Goal: Task Accomplishment & Management: Manage account settings

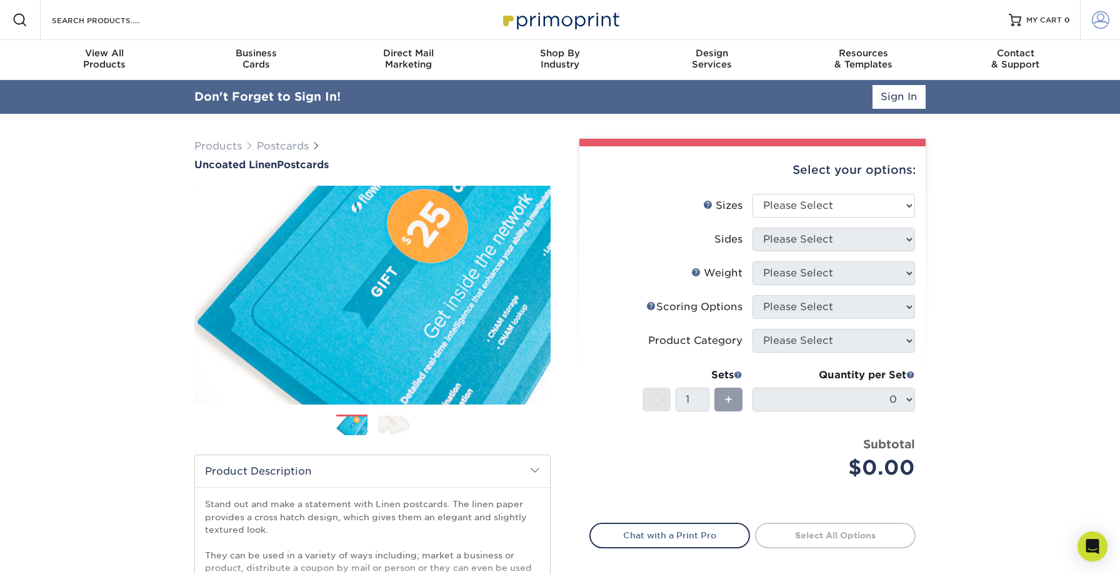
click at [1100, 22] on span at bounding box center [1100, 19] width 17 height 17
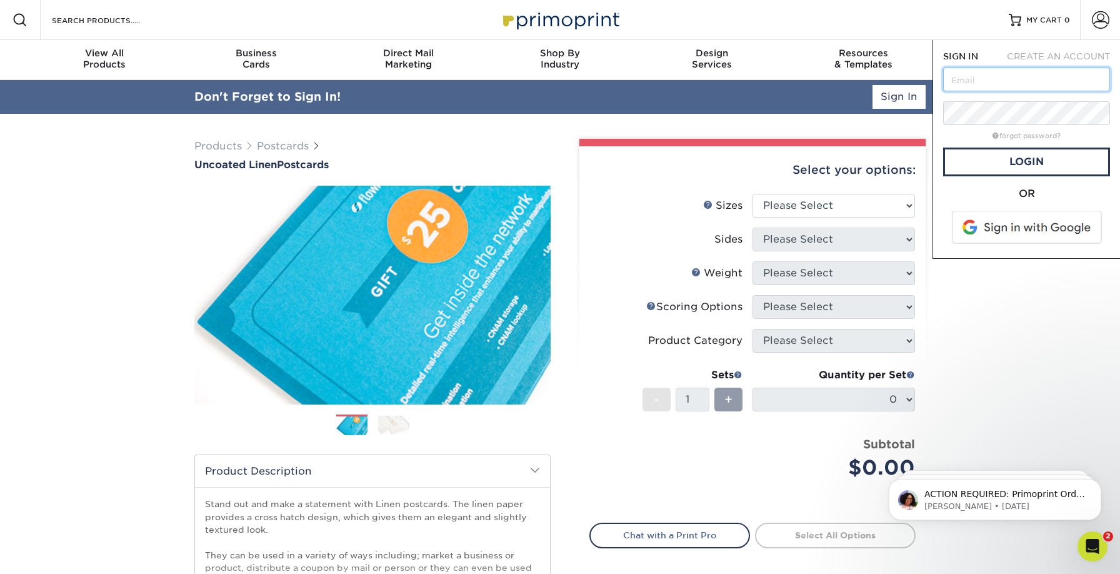
click at [998, 76] on input "text" at bounding box center [1026, 79] width 167 height 24
type input "[PERSON_NAME][EMAIL_ADDRESS][DOMAIN_NAME]"
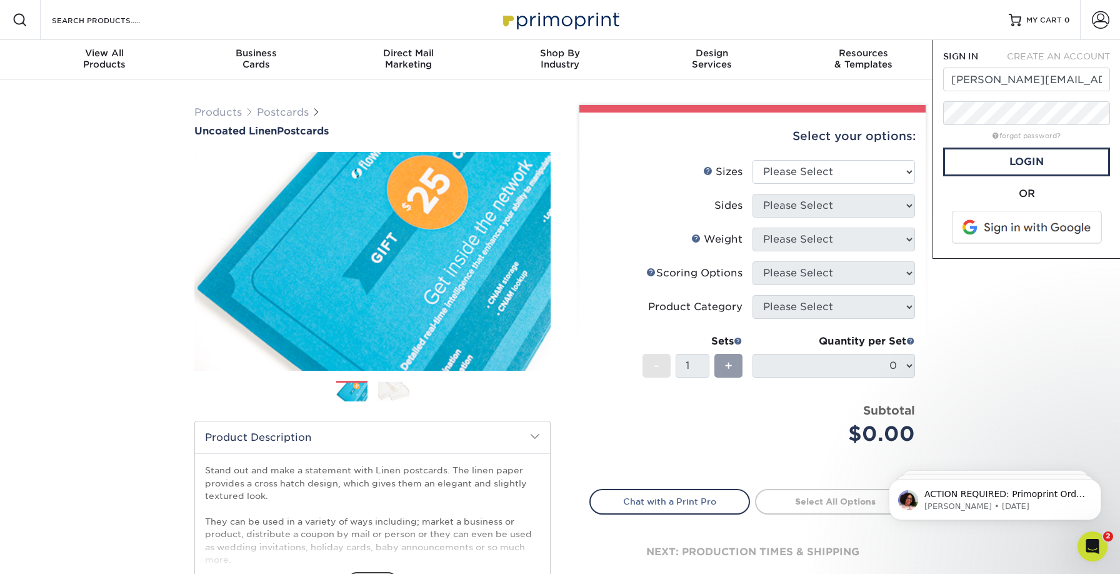
click at [997, 218] on span at bounding box center [1027, 227] width 159 height 32
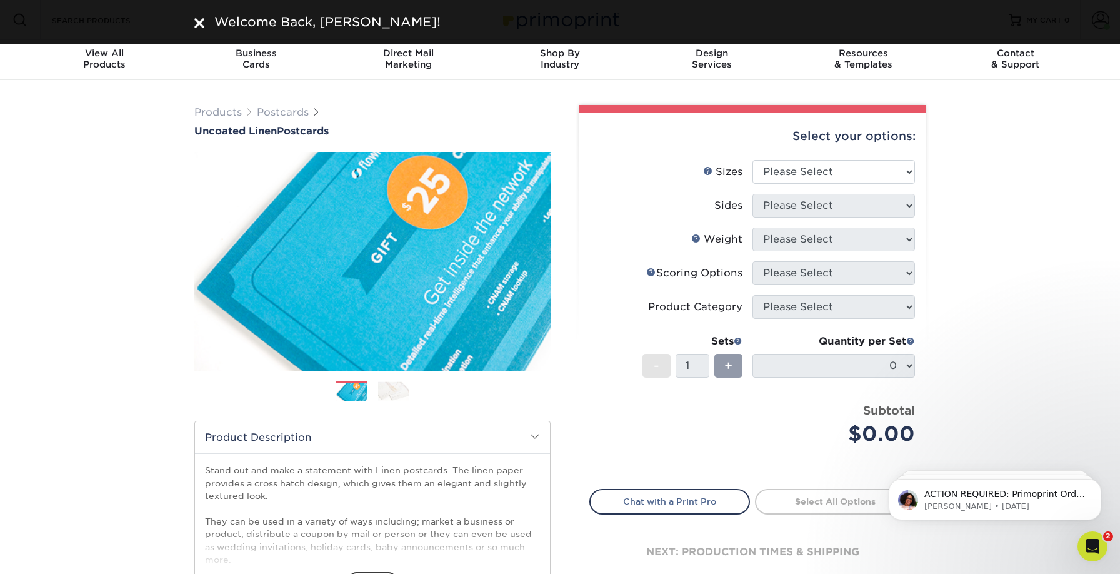
click at [1057, 171] on div "Products Postcards Uncoated Linen Postcards Previous Next show more 100" at bounding box center [560, 397] width 1120 height 635
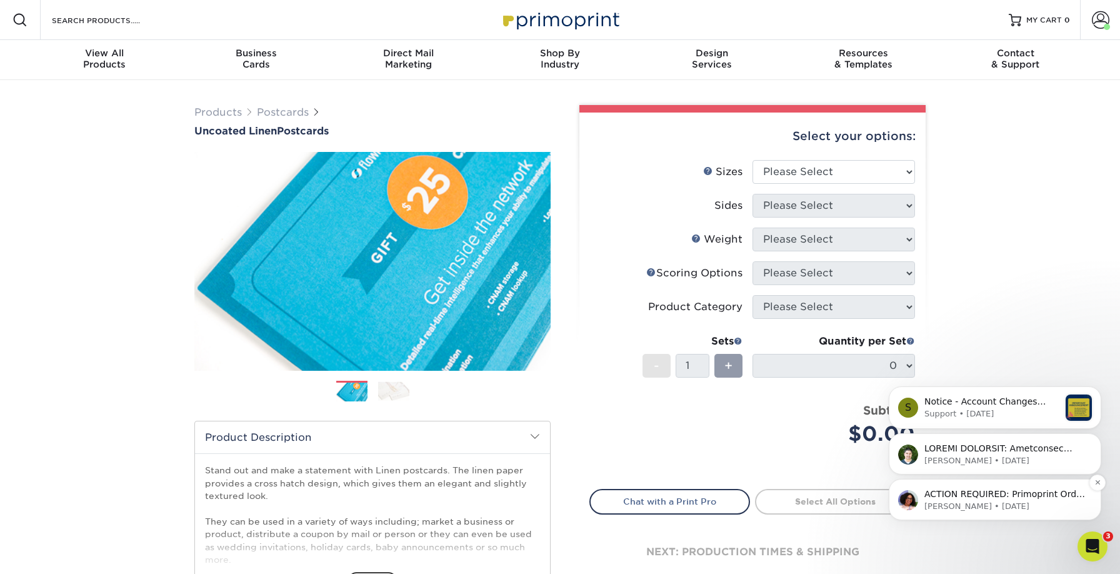
click at [992, 502] on p "Avery • 4d ago" at bounding box center [1004, 506] width 161 height 11
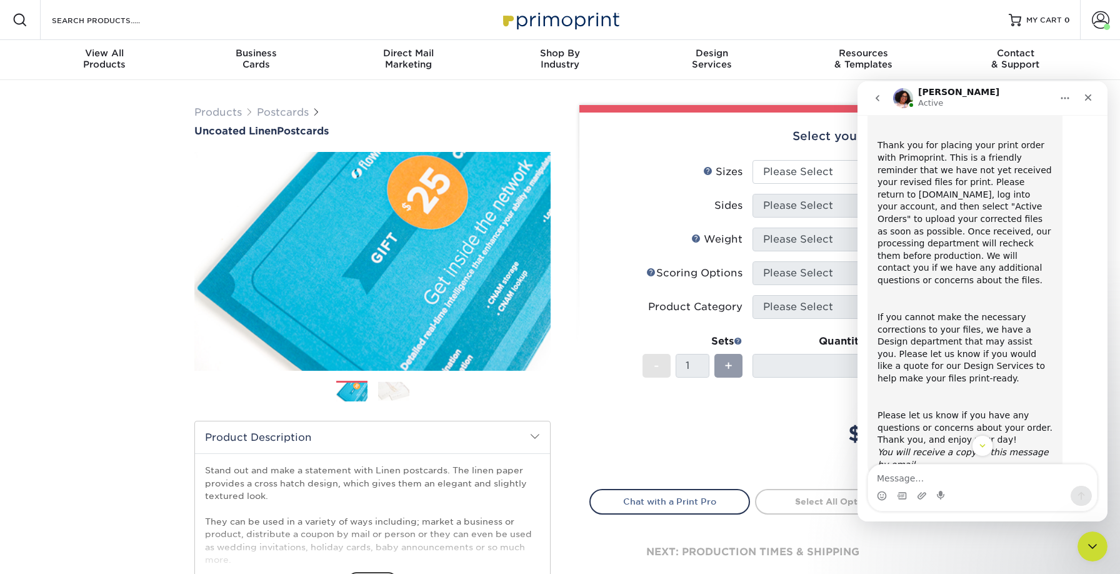
scroll to position [116, 0]
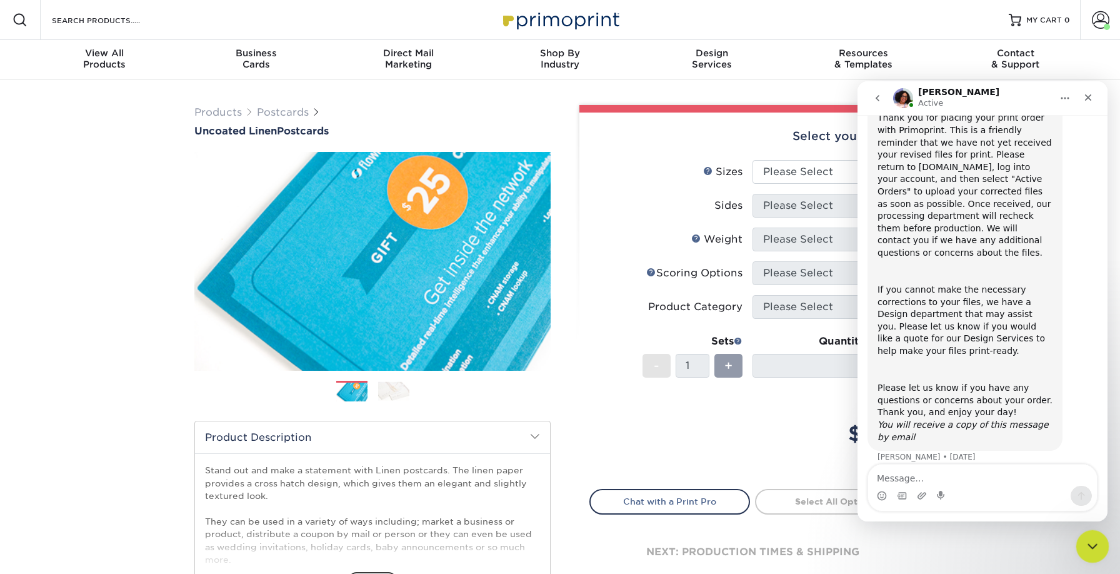
click at [1088, 546] on icon "Close Intercom Messenger" at bounding box center [1090, 544] width 15 height 15
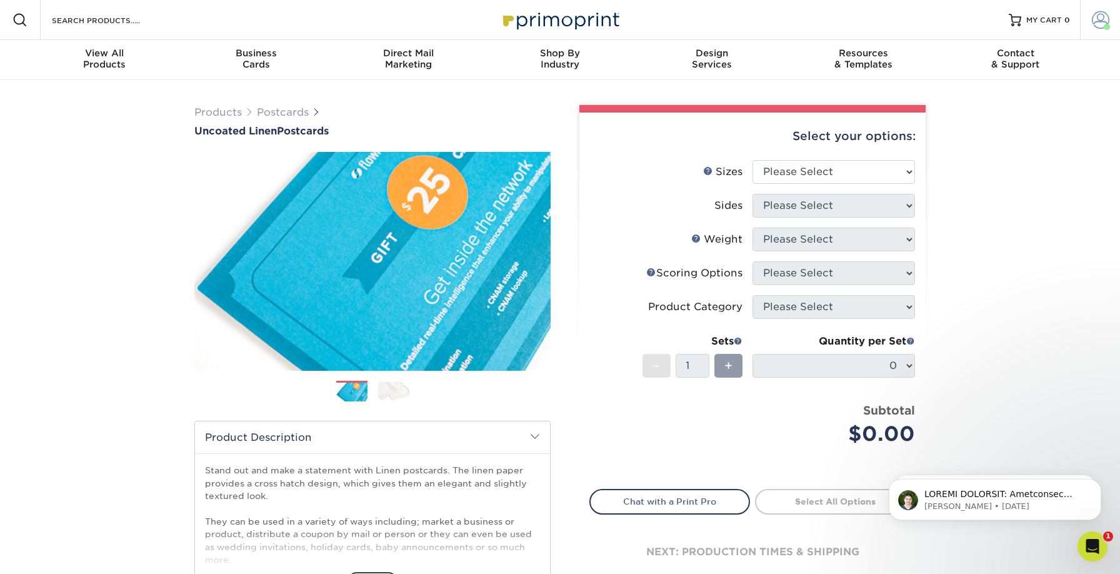
click at [1092, 24] on span at bounding box center [1100, 19] width 17 height 17
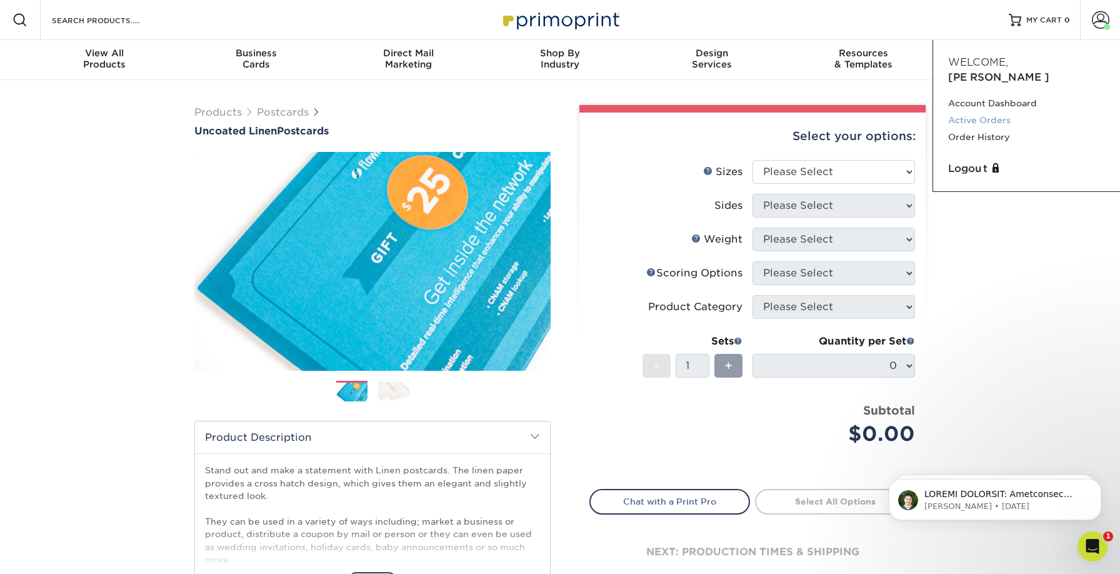
click at [980, 112] on link "Active Orders" at bounding box center [1026, 120] width 157 height 17
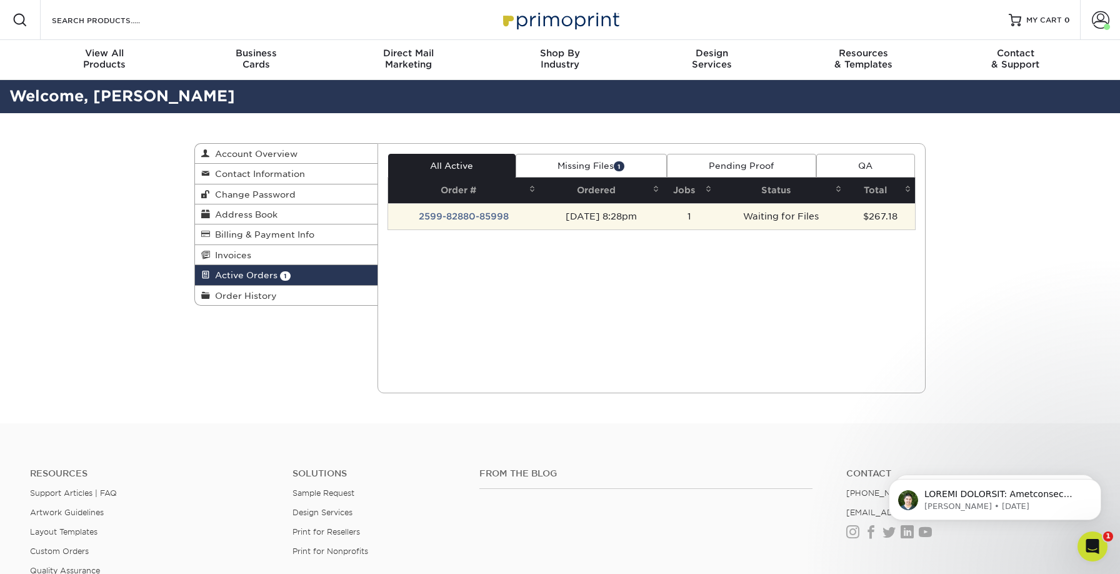
click at [524, 218] on td "2599-82880-85998" at bounding box center [463, 216] width 151 height 26
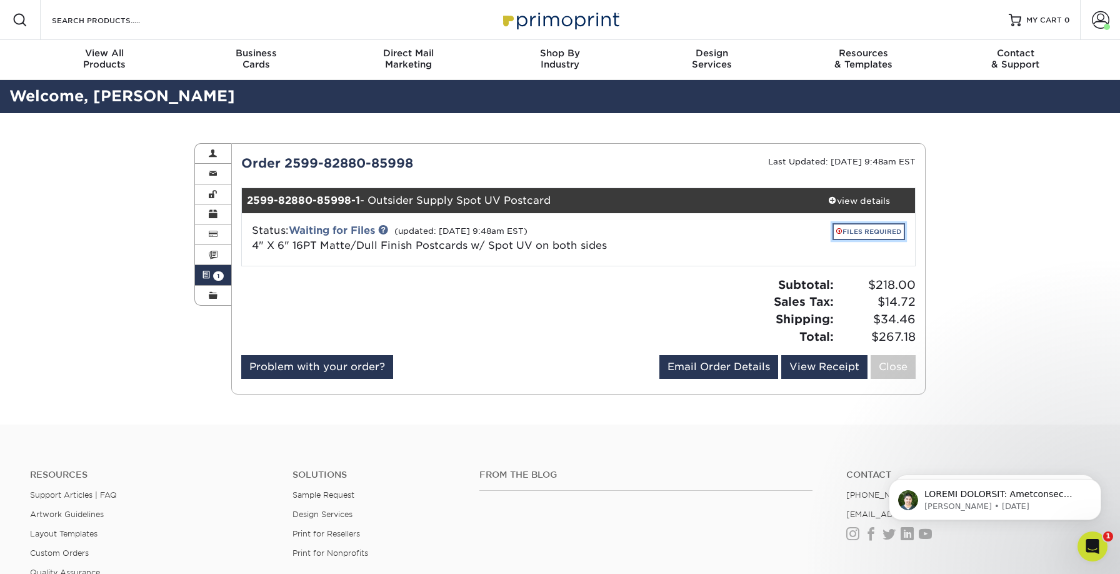
click at [890, 227] on link "FILES REQUIRED" at bounding box center [868, 231] width 72 height 17
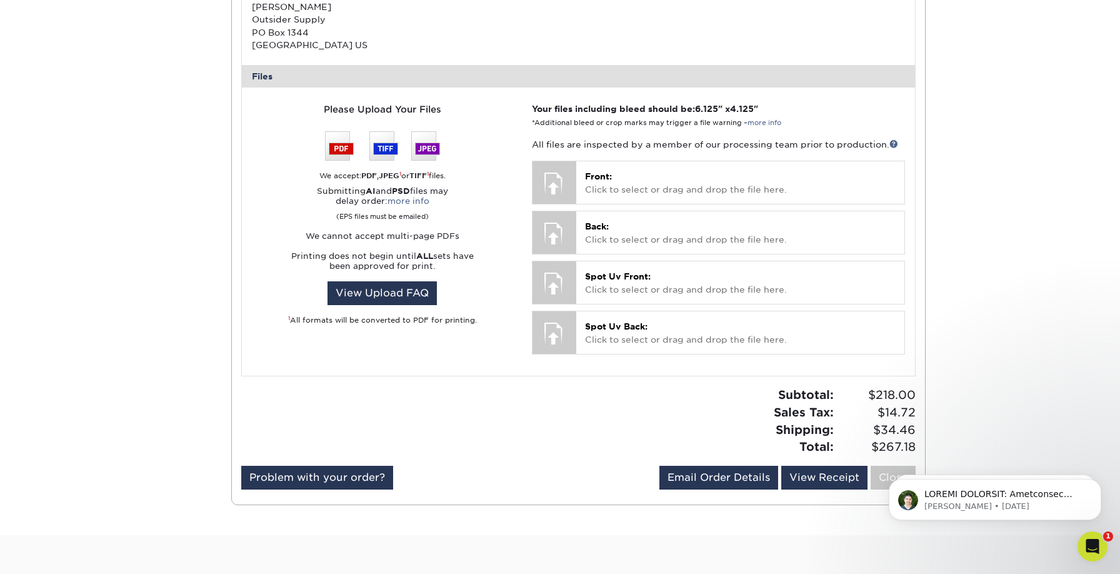
scroll to position [465, 0]
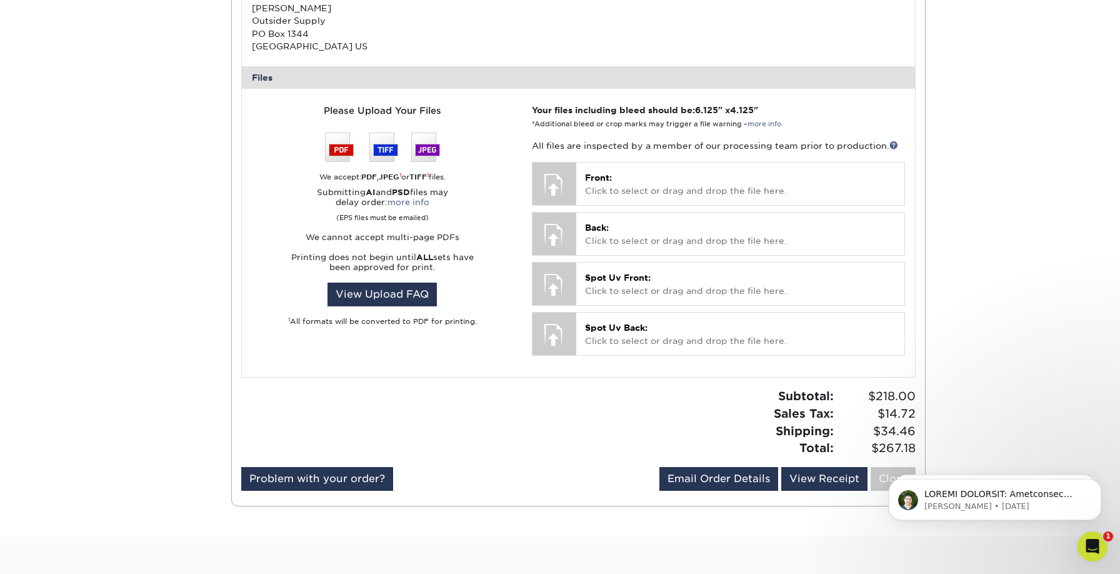
drag, startPoint x: 356, startPoint y: 174, endPoint x: 447, endPoint y: 177, distance: 91.9
click at [447, 177] on div "We accept: PDF , JPEG 1 or TIFF 1 files." at bounding box center [382, 177] width 261 height 11
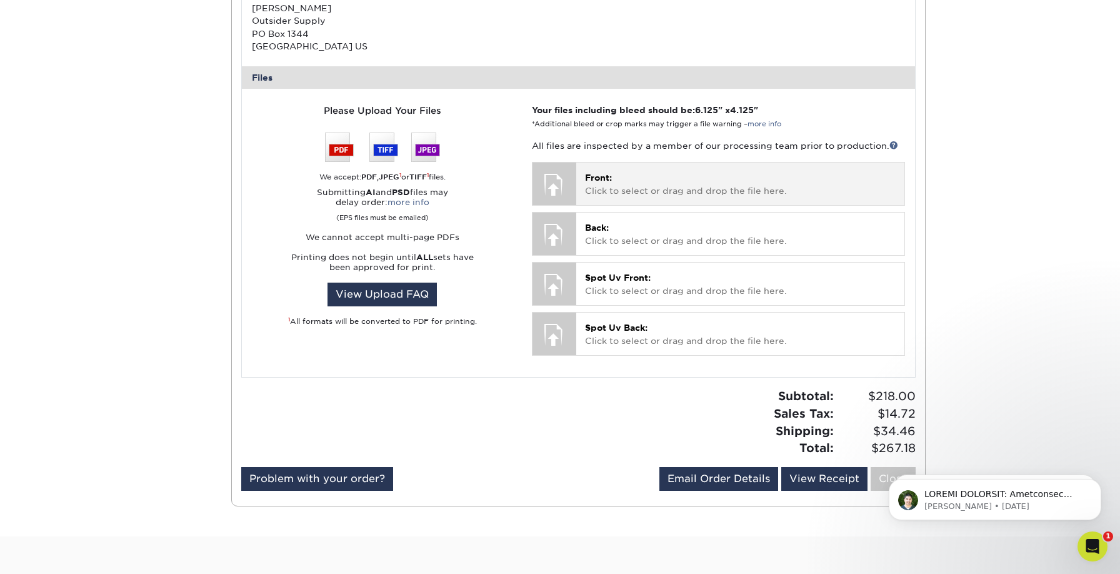
click at [556, 175] on div at bounding box center [554, 184] width 44 height 44
click at [593, 188] on p "Front: Click to select or drag and drop the file here." at bounding box center [740, 184] width 311 height 26
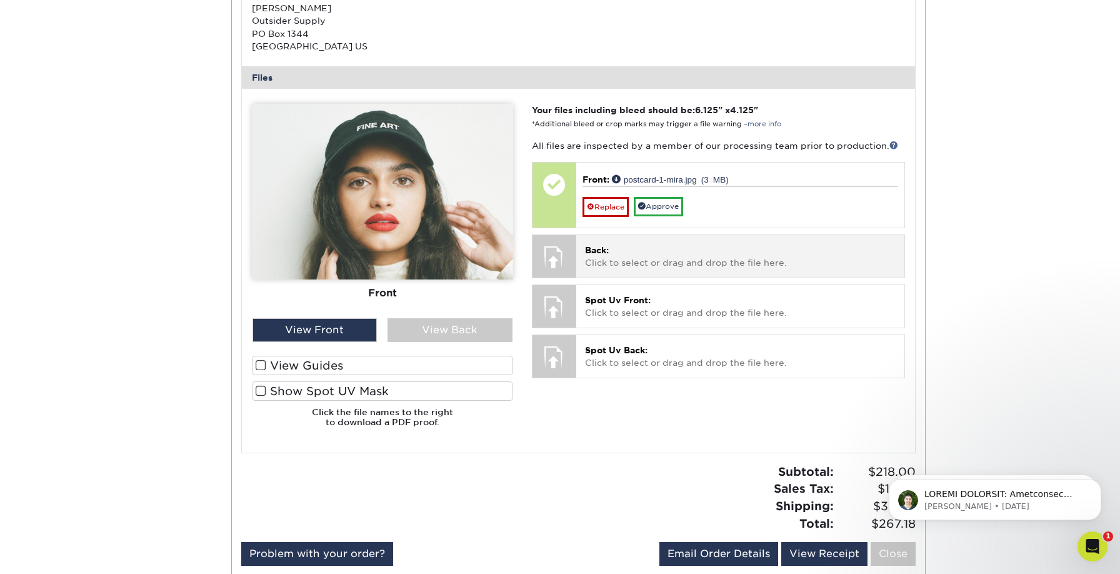
click at [559, 247] on div at bounding box center [554, 257] width 44 height 44
click at [611, 251] on p "Back: Click to select or drag and drop the file here." at bounding box center [740, 257] width 311 height 26
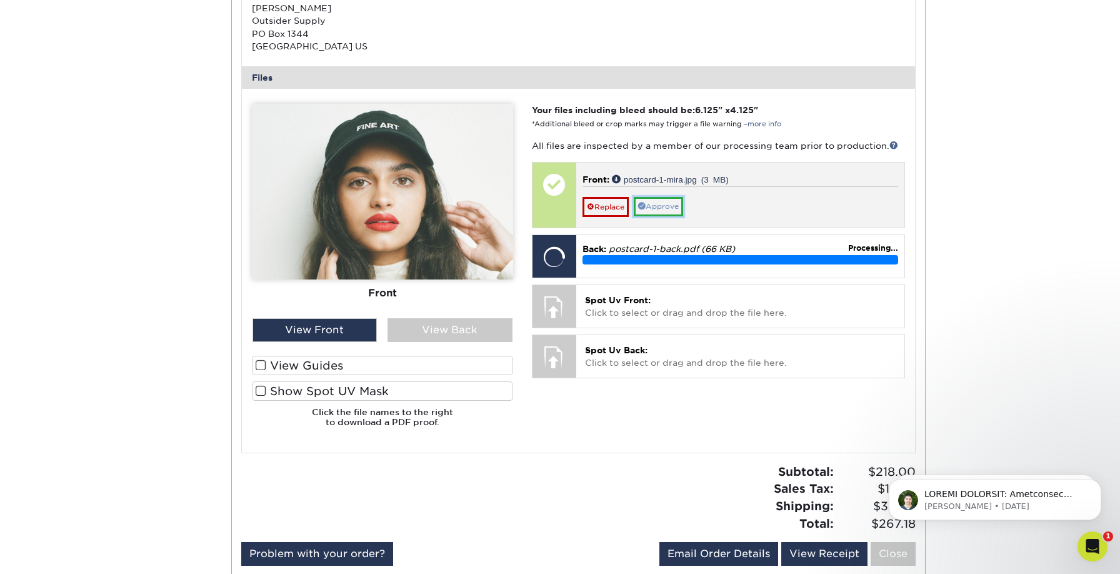
click at [677, 207] on link "Approve" at bounding box center [658, 206] width 49 height 19
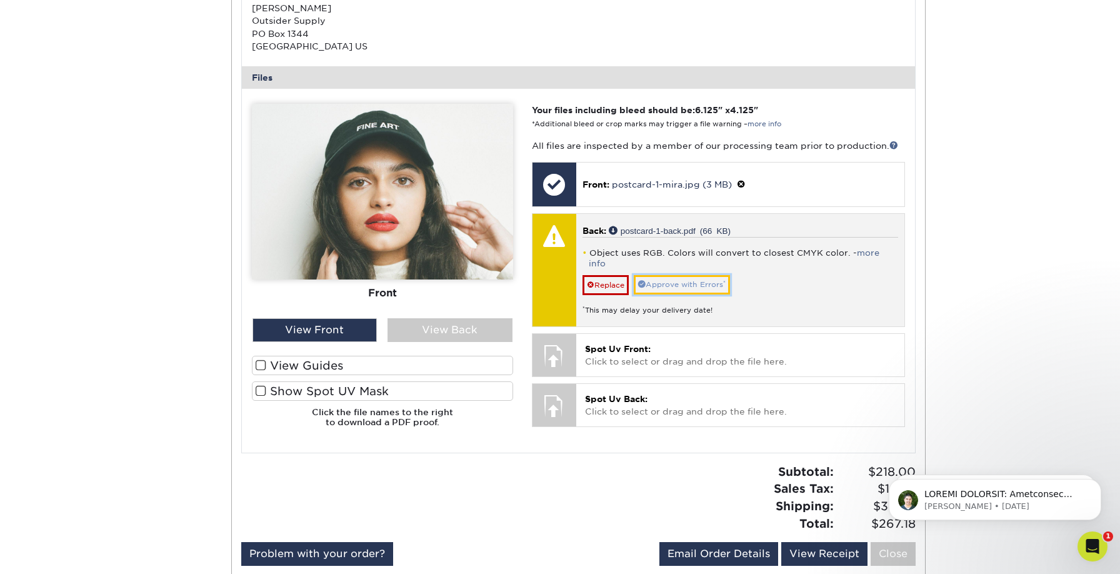
click at [707, 275] on link "Approve with Errors *" at bounding box center [682, 284] width 96 height 19
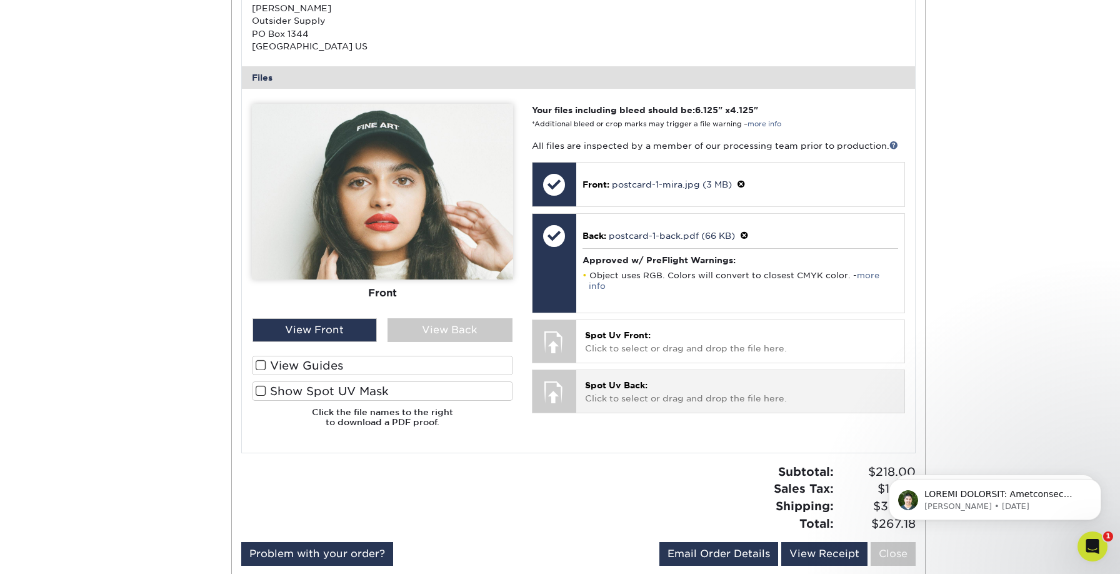
click at [604, 380] on span "Spot Uv Back:" at bounding box center [616, 385] width 62 height 10
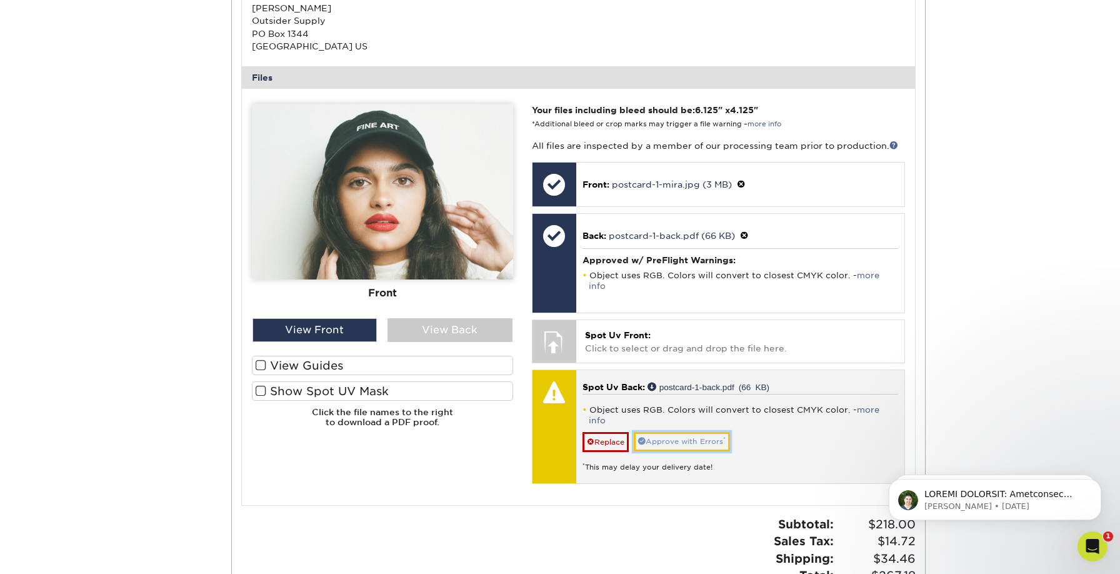
click at [701, 432] on link "Approve with Errors *" at bounding box center [682, 441] width 96 height 19
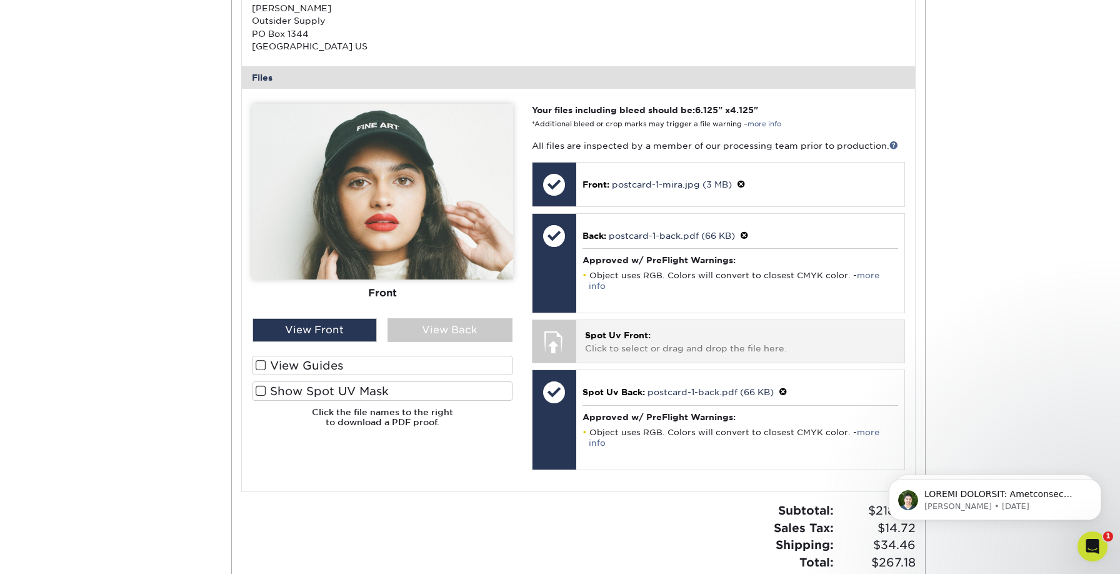
click at [556, 331] on div at bounding box center [554, 342] width 44 height 44
click at [626, 330] on span "Spot Uv Front:" at bounding box center [618, 335] width 66 height 10
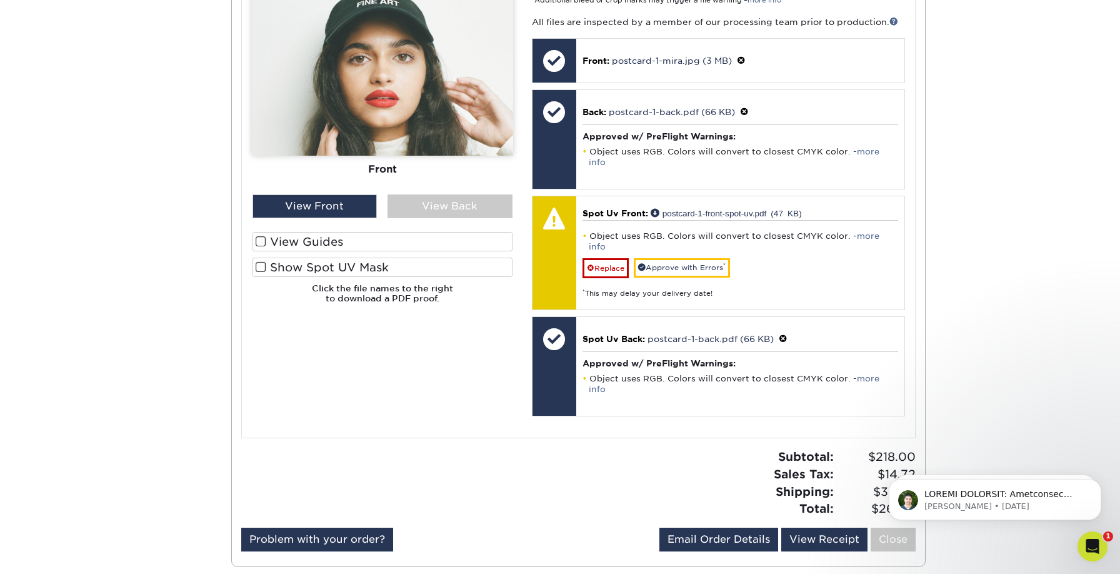
scroll to position [594, 0]
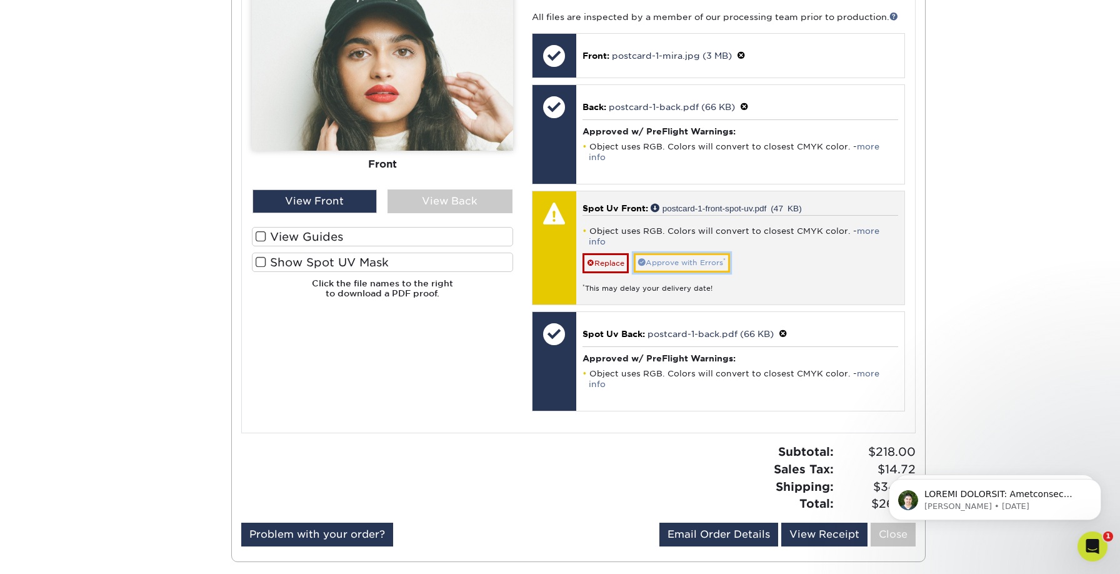
click at [694, 253] on link "Approve with Errors *" at bounding box center [682, 262] width 96 height 19
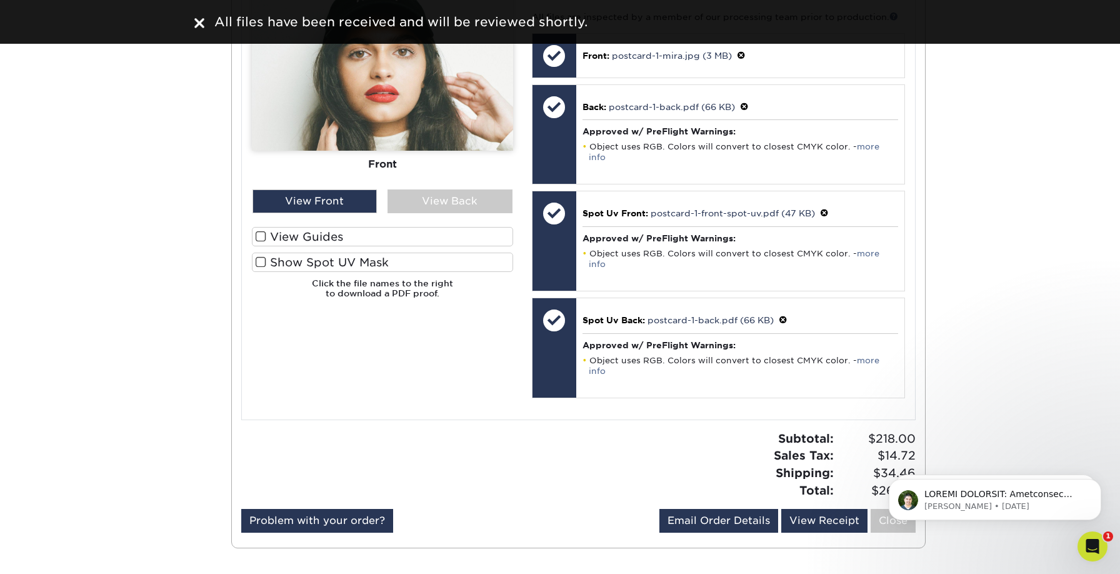
click at [257, 263] on span at bounding box center [261, 262] width 11 height 12
click at [0, 0] on input "Show Spot UV Mask" at bounding box center [0, 0] width 0 height 0
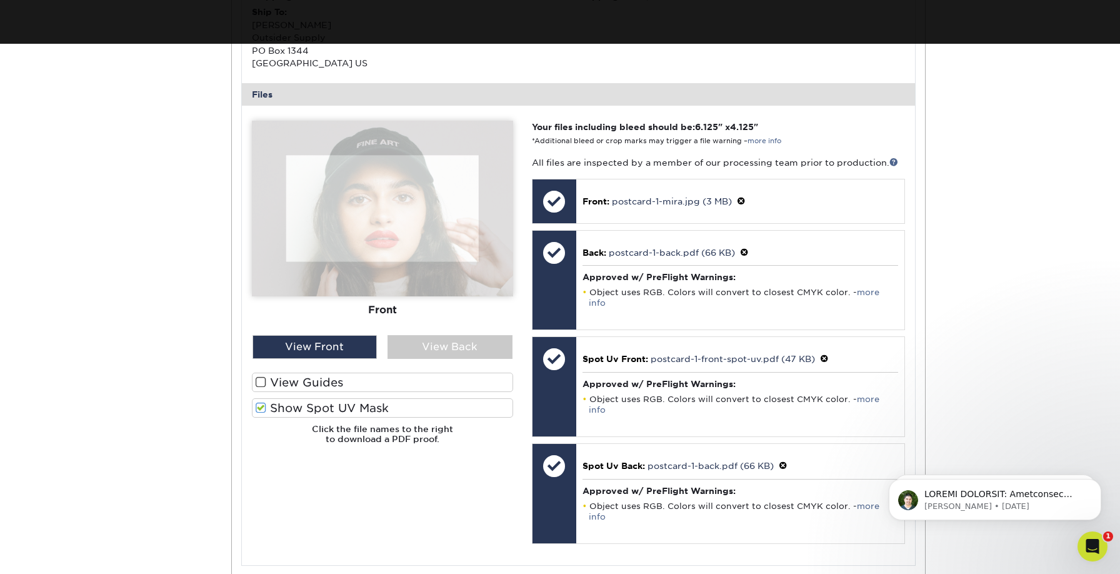
scroll to position [434, 0]
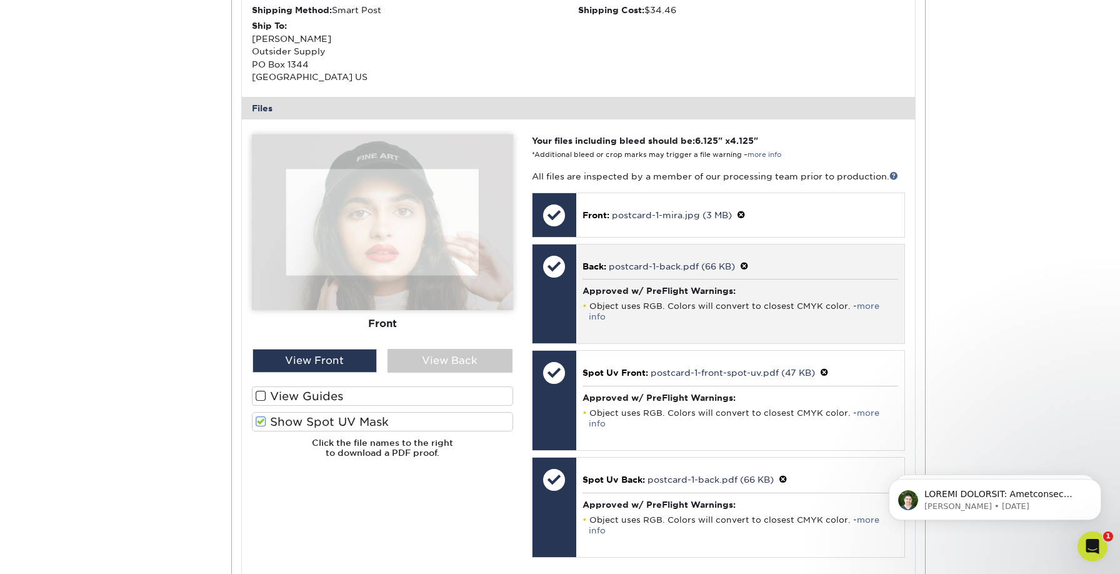
click at [646, 248] on div "Back: postcard-1-back.pdf (66 KB) Approved w/ PreFlight Warnings: Object uses R…" at bounding box center [740, 293] width 328 height 99
click at [551, 304] on div at bounding box center [554, 293] width 44 height 99
click at [553, 257] on div at bounding box center [554, 266] width 44 height 44
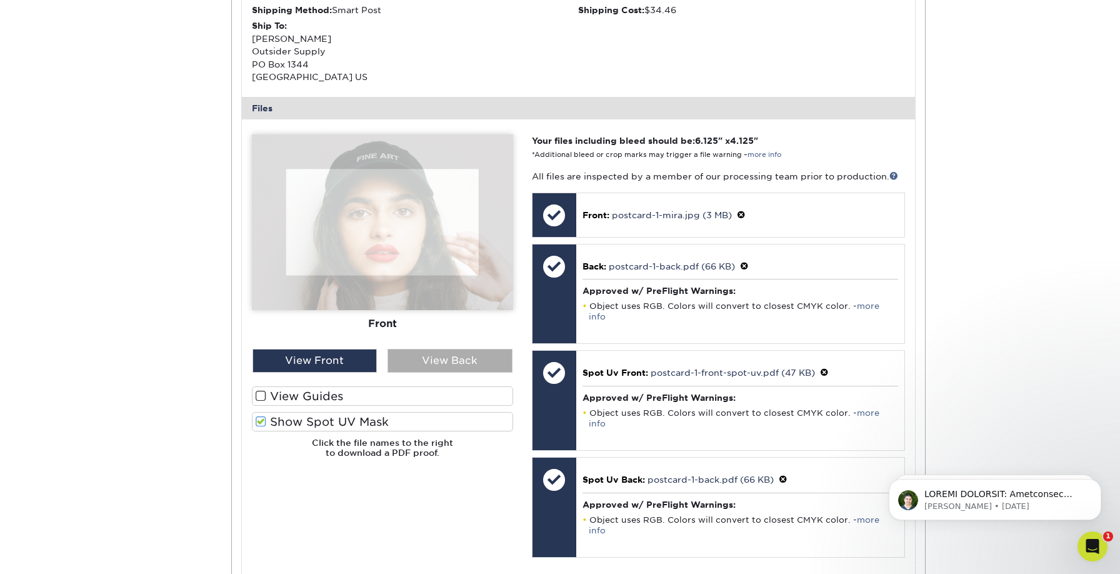
click at [441, 362] on div "View Back" at bounding box center [449, 361] width 125 height 24
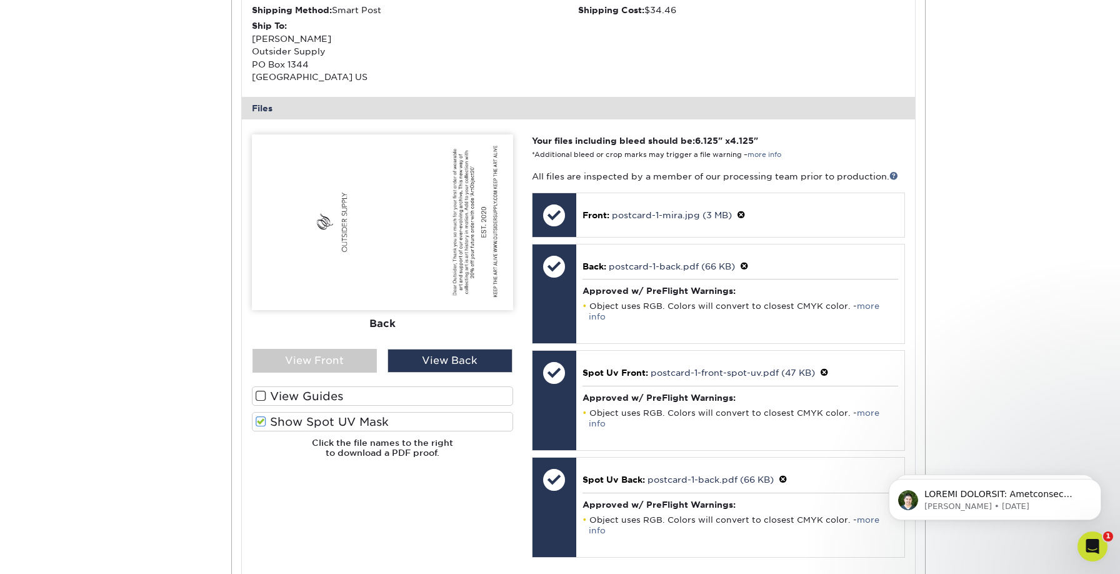
click at [261, 421] on span at bounding box center [261, 422] width 11 height 12
click at [0, 0] on input "Show Spot UV Mask" at bounding box center [0, 0] width 0 height 0
click at [261, 422] on span at bounding box center [261, 422] width 11 height 12
click at [0, 0] on input "Show Spot UV Mask" at bounding box center [0, 0] width 0 height 0
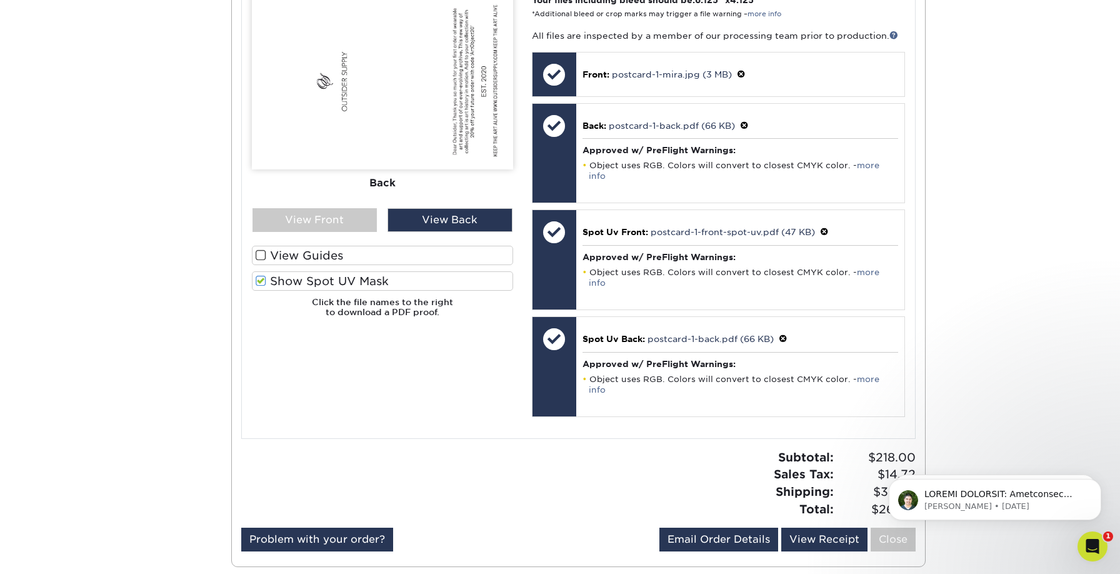
scroll to position [576, 0]
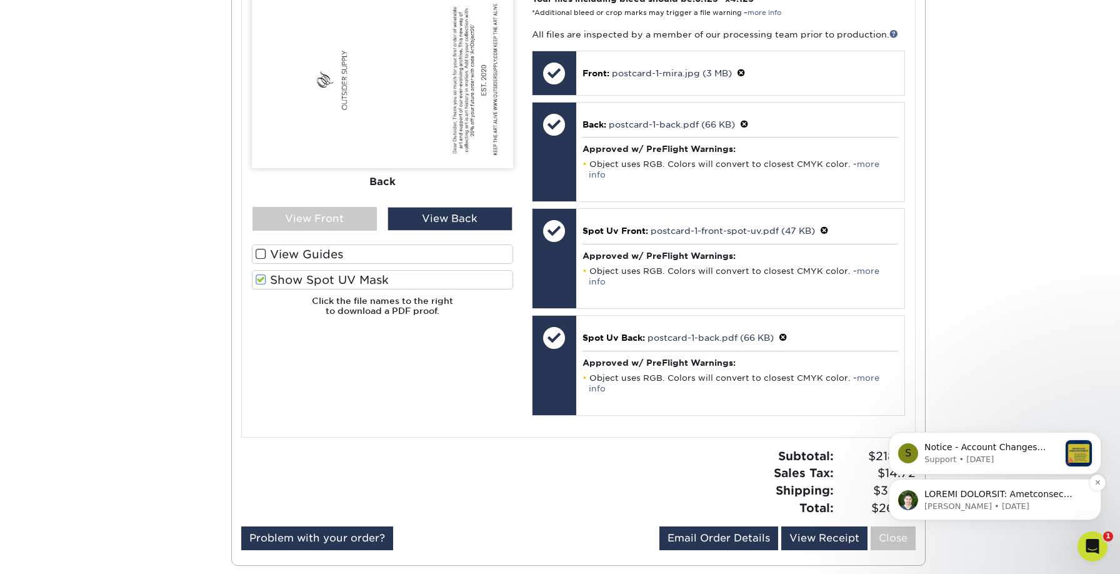
click at [996, 497] on p "Notification stack" at bounding box center [1004, 494] width 161 height 12
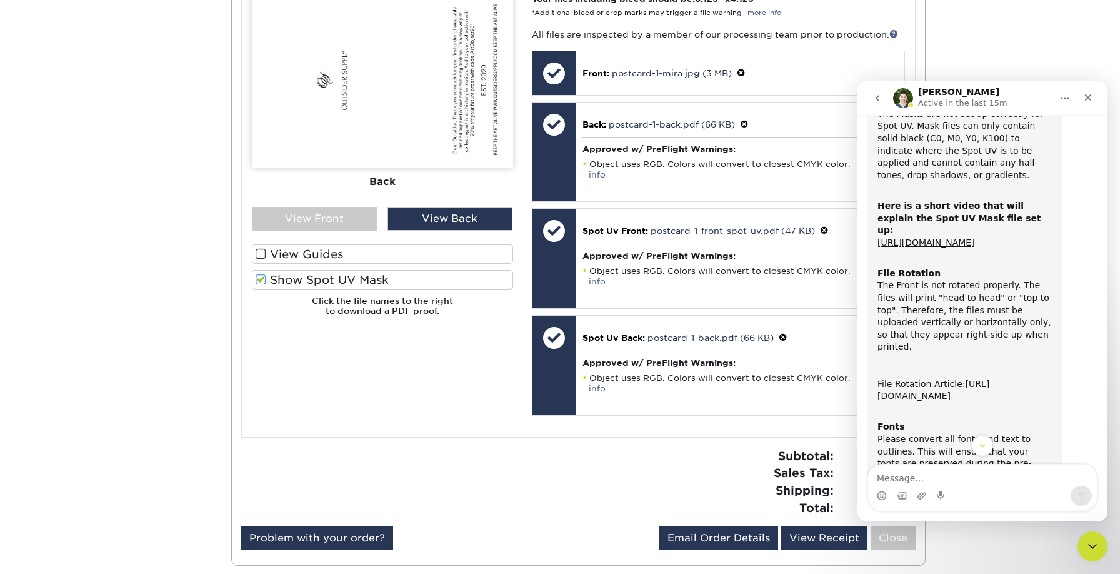
scroll to position [159, 0]
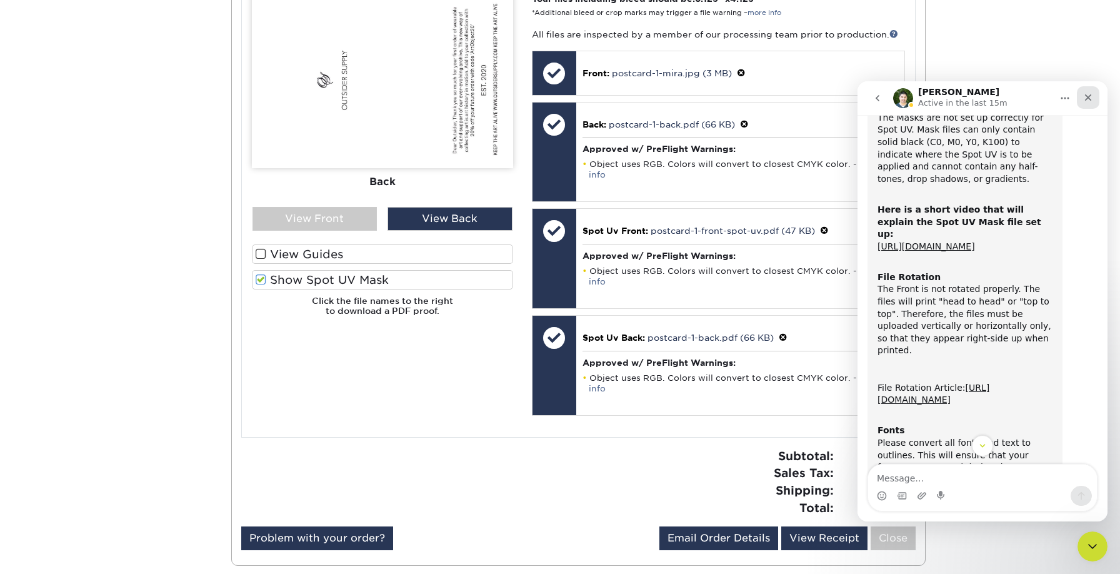
click at [1085, 94] on icon "Close" at bounding box center [1088, 97] width 10 height 10
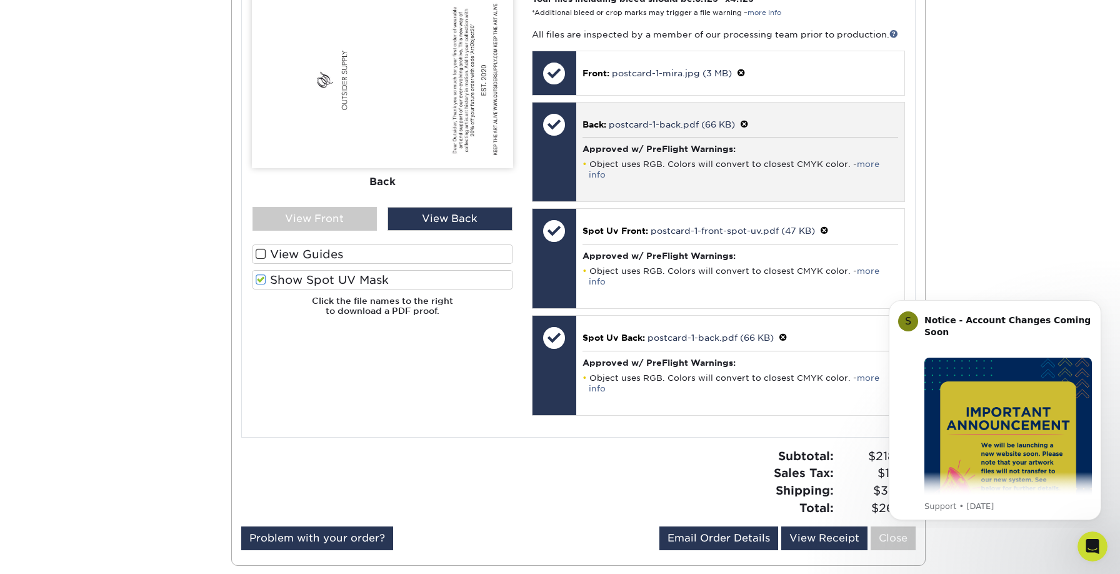
scroll to position [436, 0]
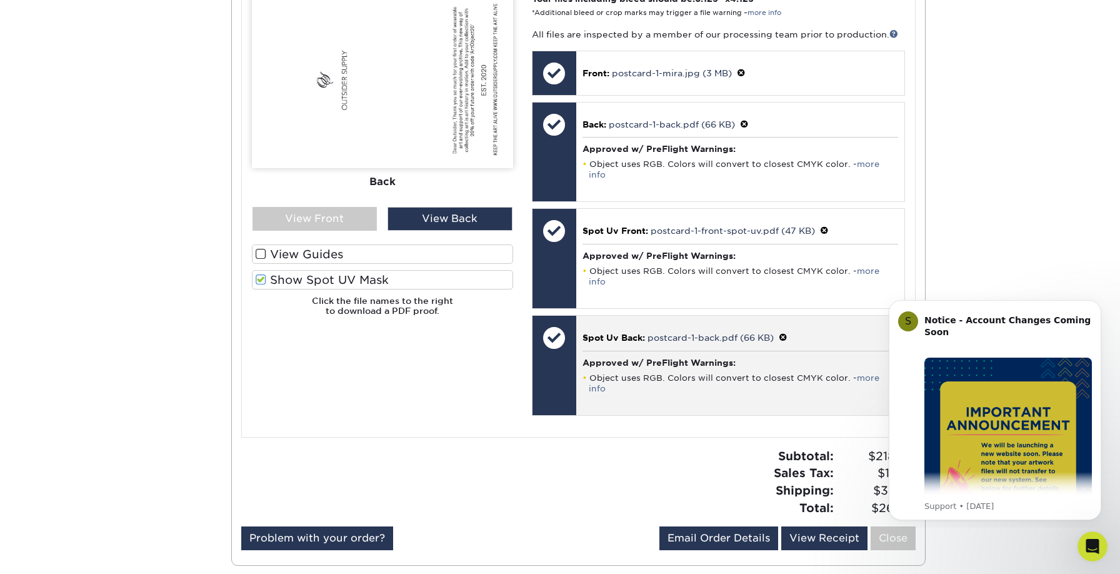
click at [785, 332] on span at bounding box center [783, 337] width 9 height 10
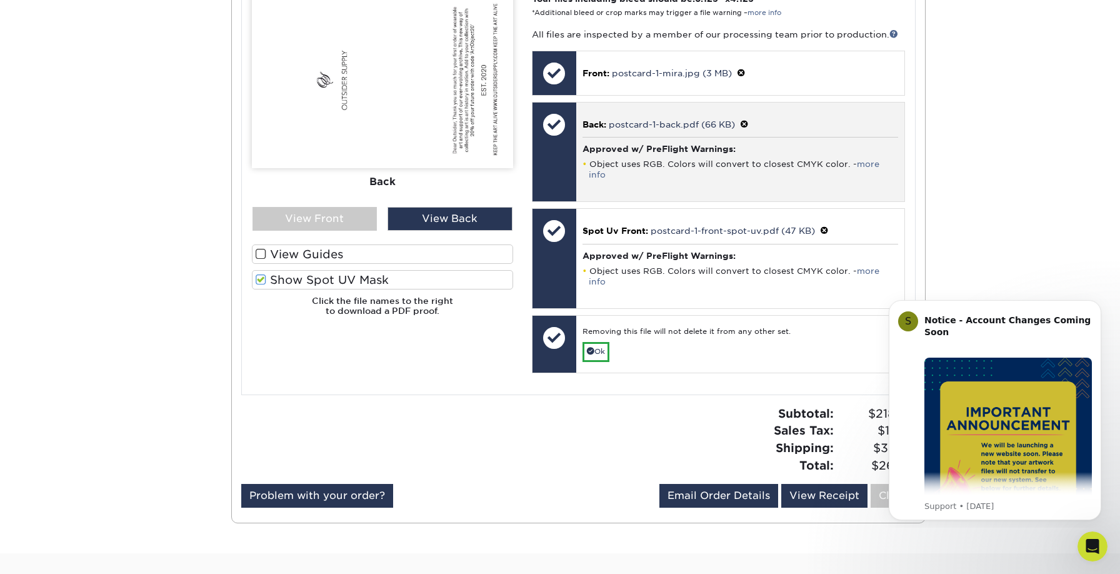
click at [748, 124] on span at bounding box center [744, 124] width 9 height 10
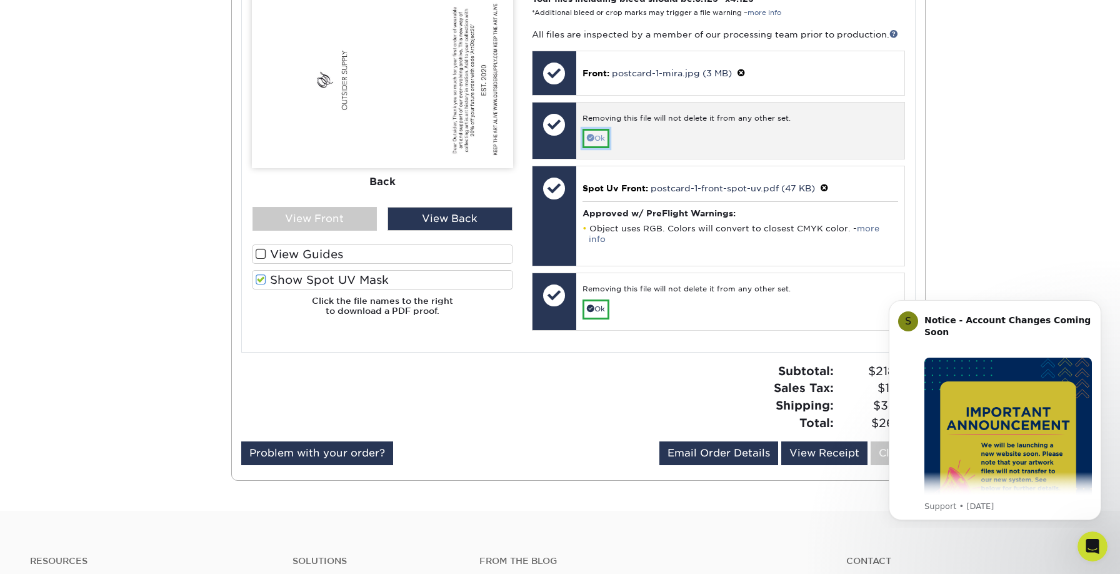
click at [596, 137] on link "Ok" at bounding box center [595, 138] width 27 height 19
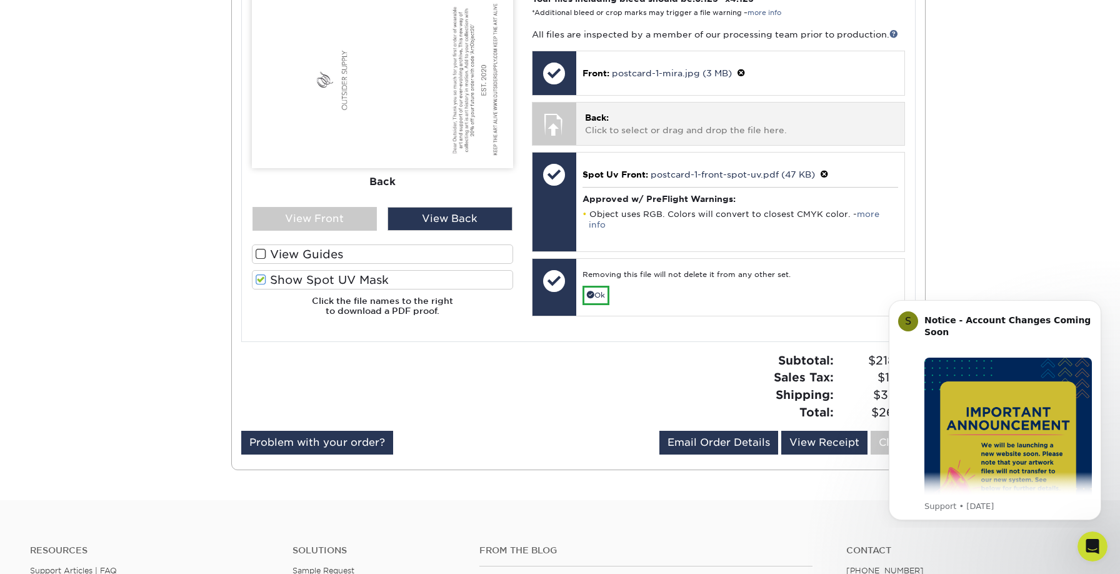
click at [594, 114] on span "Back:" at bounding box center [597, 117] width 24 height 10
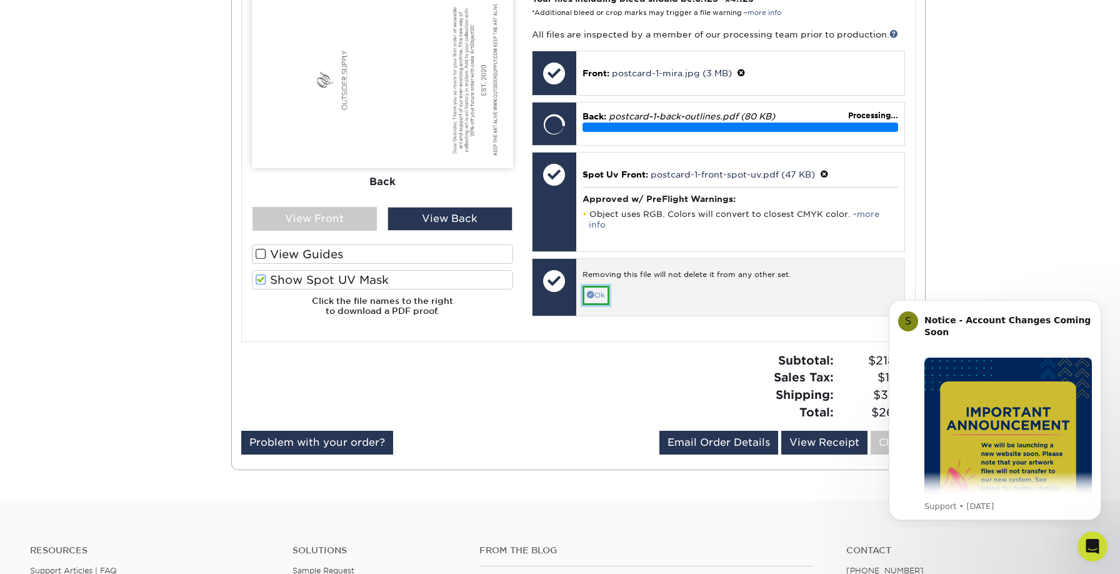
click at [603, 287] on link "Ok" at bounding box center [595, 295] width 27 height 19
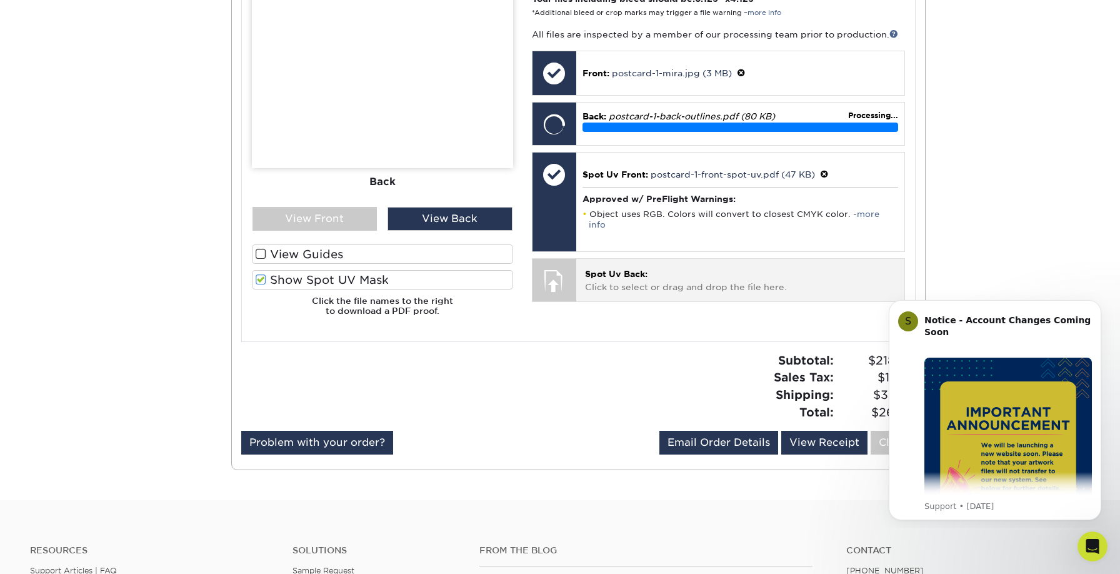
click at [612, 269] on span "Spot Uv Back:" at bounding box center [616, 274] width 62 height 10
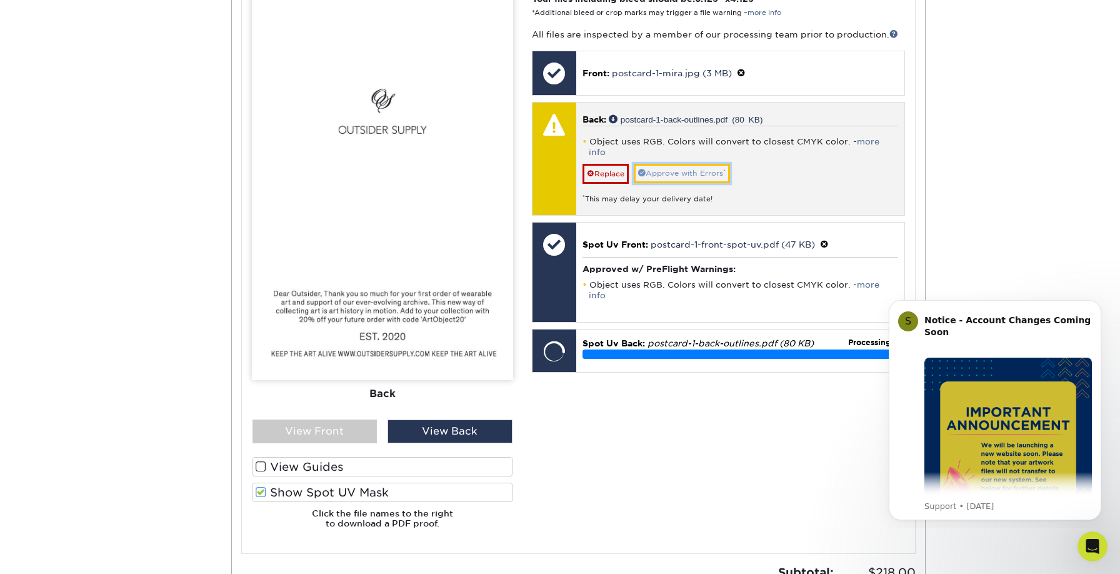
click at [713, 164] on link "Approve with Errors *" at bounding box center [682, 173] width 96 height 19
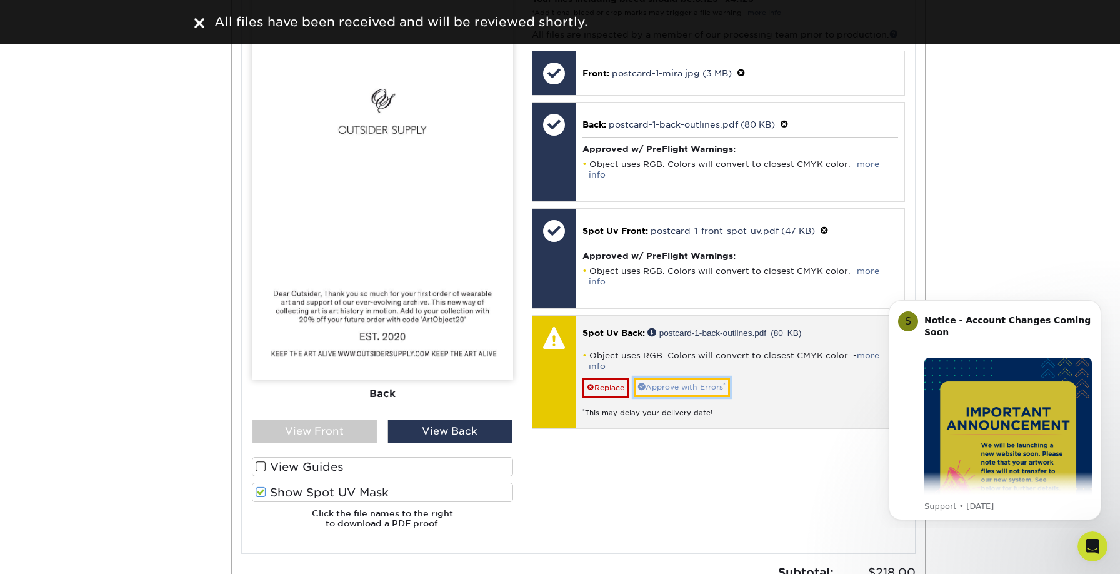
click at [705, 377] on link "Approve with Errors *" at bounding box center [682, 386] width 96 height 19
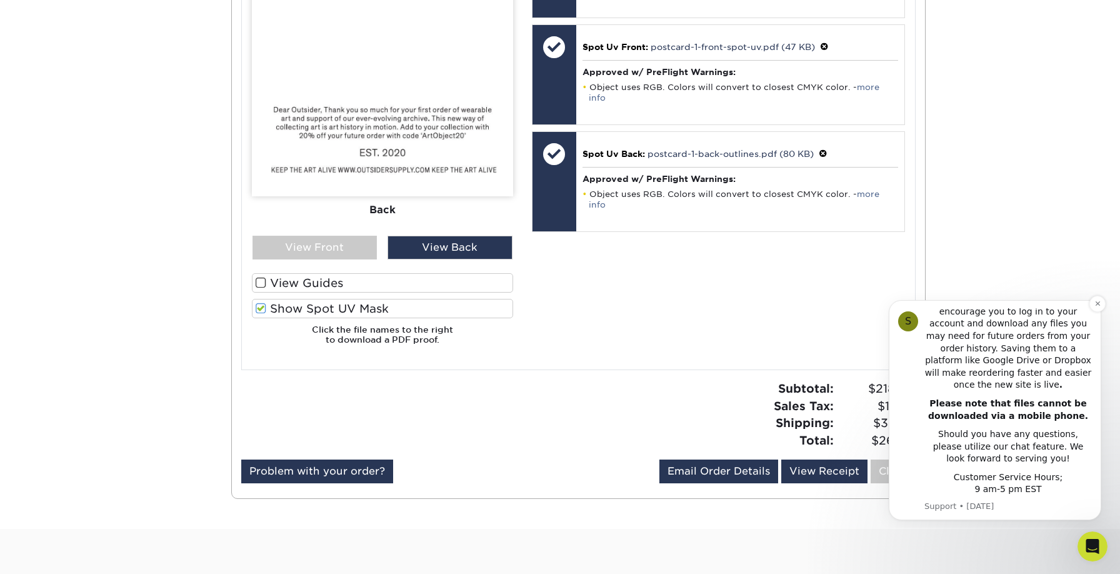
scroll to position [845, 0]
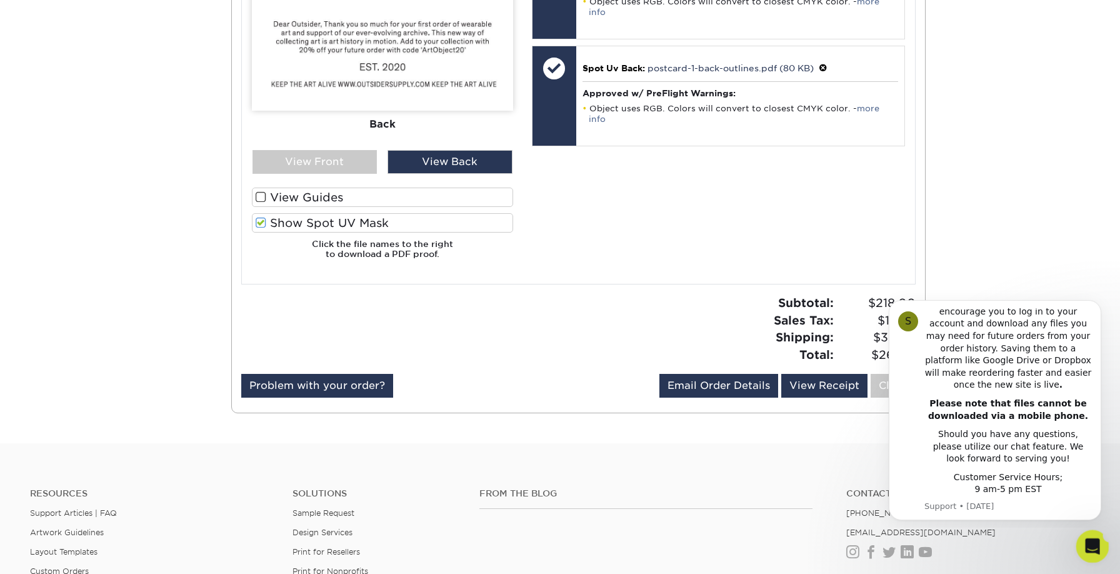
click at [1092, 549] on icon "Open Intercom Messenger" at bounding box center [1090, 544] width 21 height 21
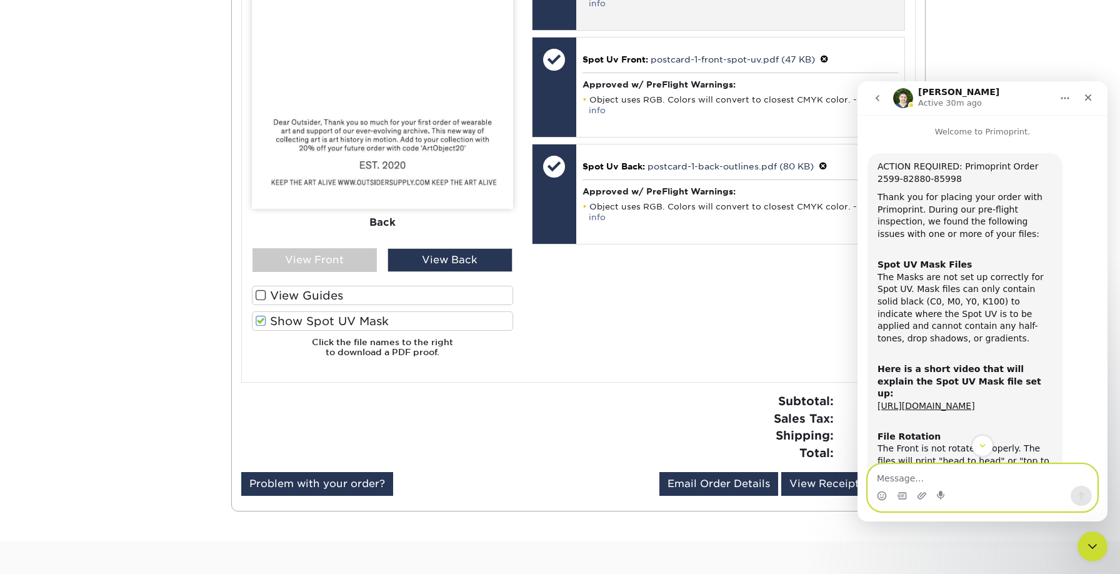
scroll to position [750, 0]
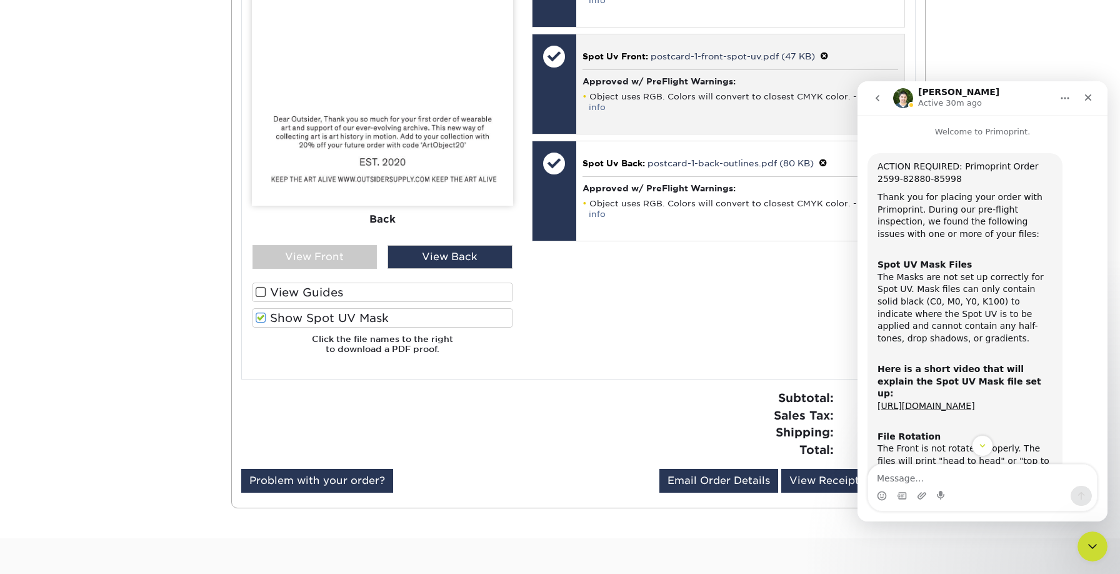
click at [824, 51] on span at bounding box center [824, 56] width 9 height 10
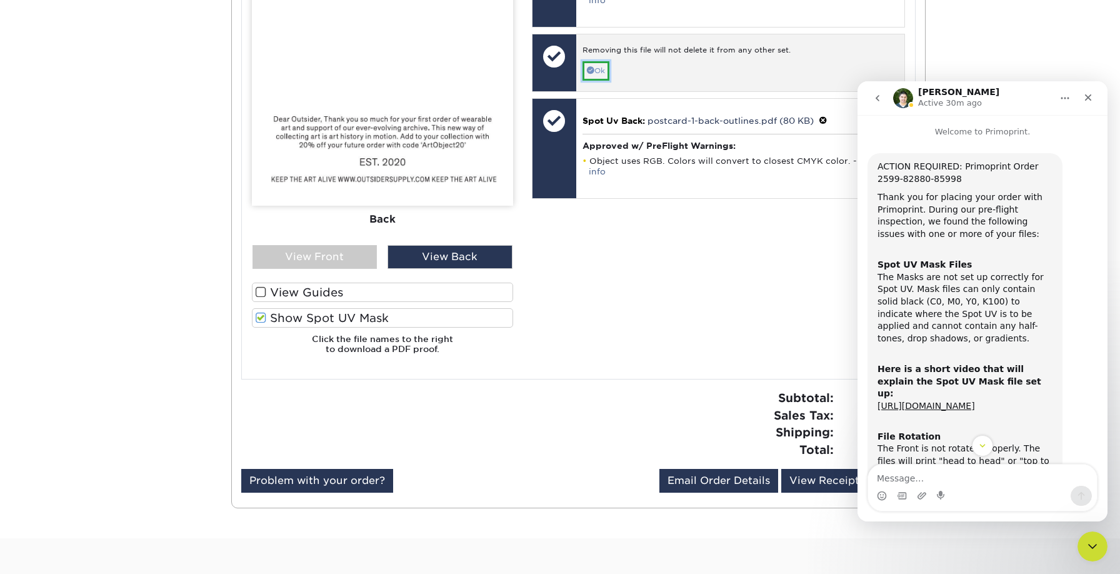
click at [587, 66] on span at bounding box center [590, 69] width 7 height 7
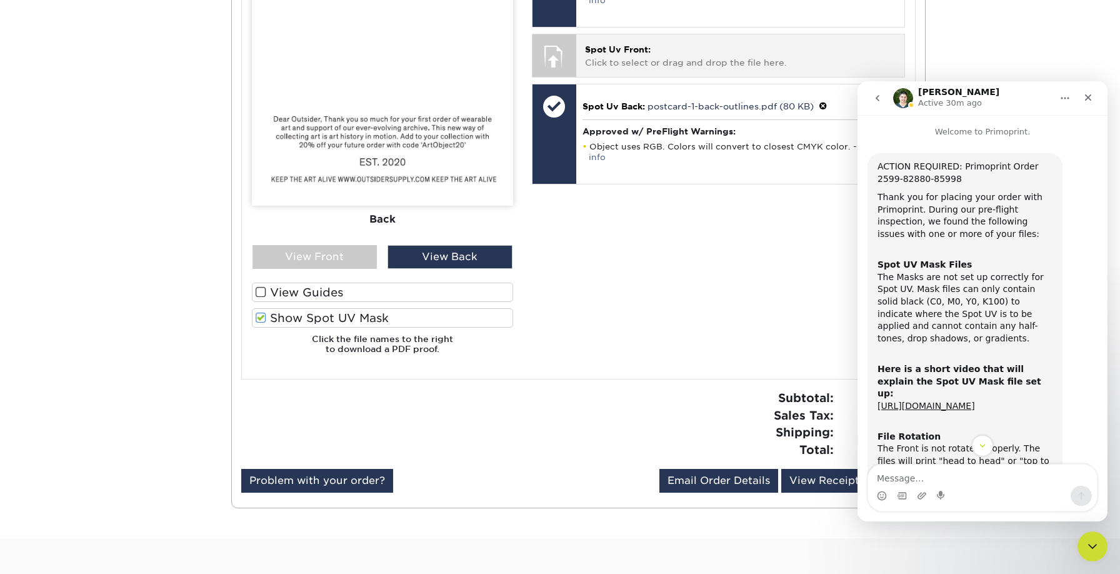
click at [621, 44] on span "Spot Uv Front:" at bounding box center [618, 49] width 66 height 10
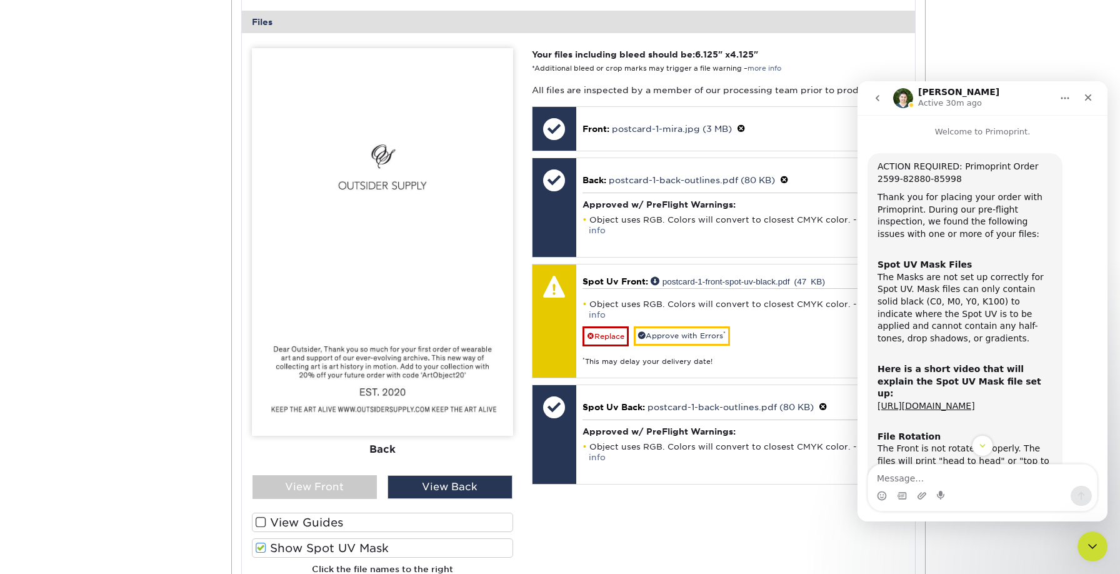
scroll to position [533, 0]
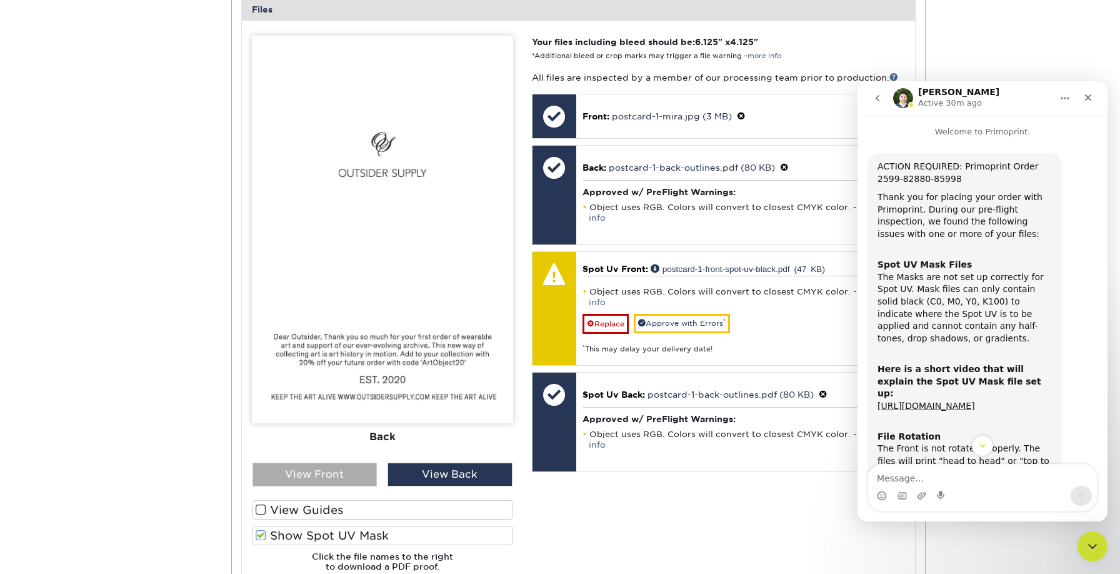
click at [316, 471] on div "View Front" at bounding box center [314, 474] width 125 height 24
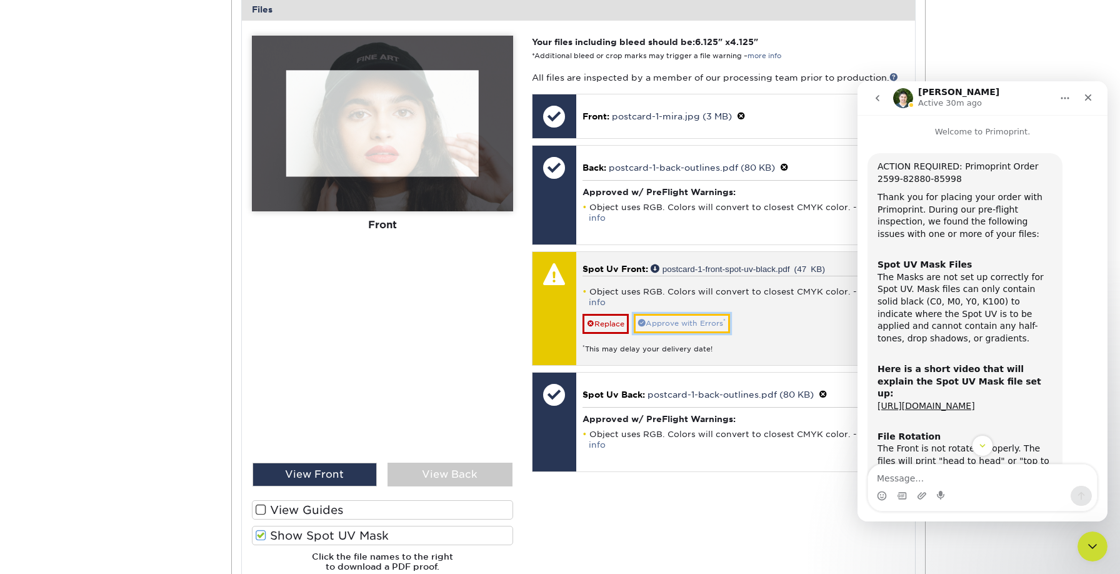
click at [712, 314] on link "Approve with Errors *" at bounding box center [682, 323] width 96 height 19
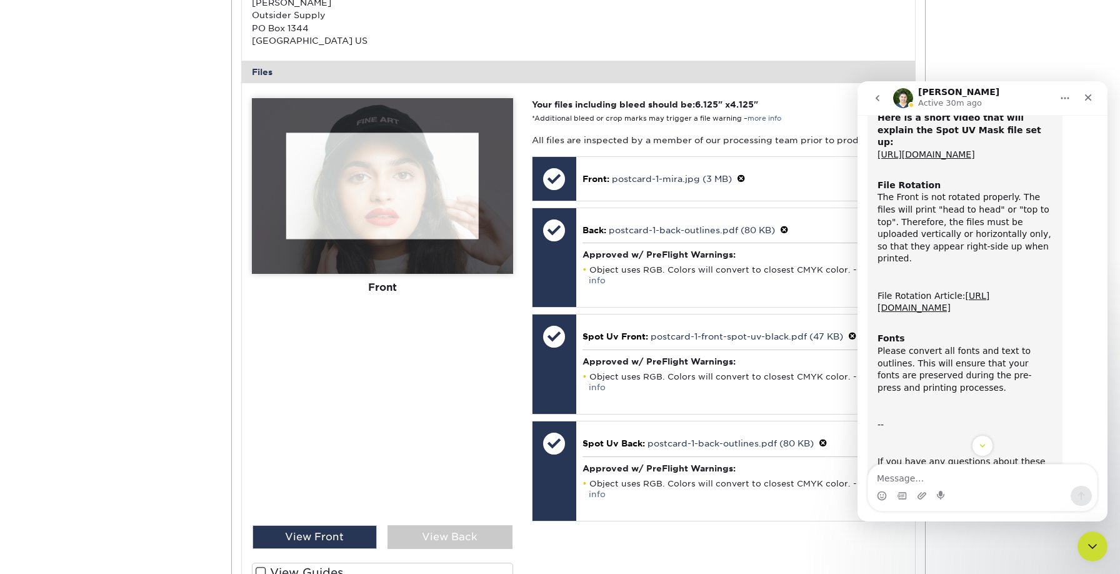
scroll to position [251, 0]
click at [915, 296] on link "[URL][DOMAIN_NAME]" at bounding box center [933, 302] width 112 height 22
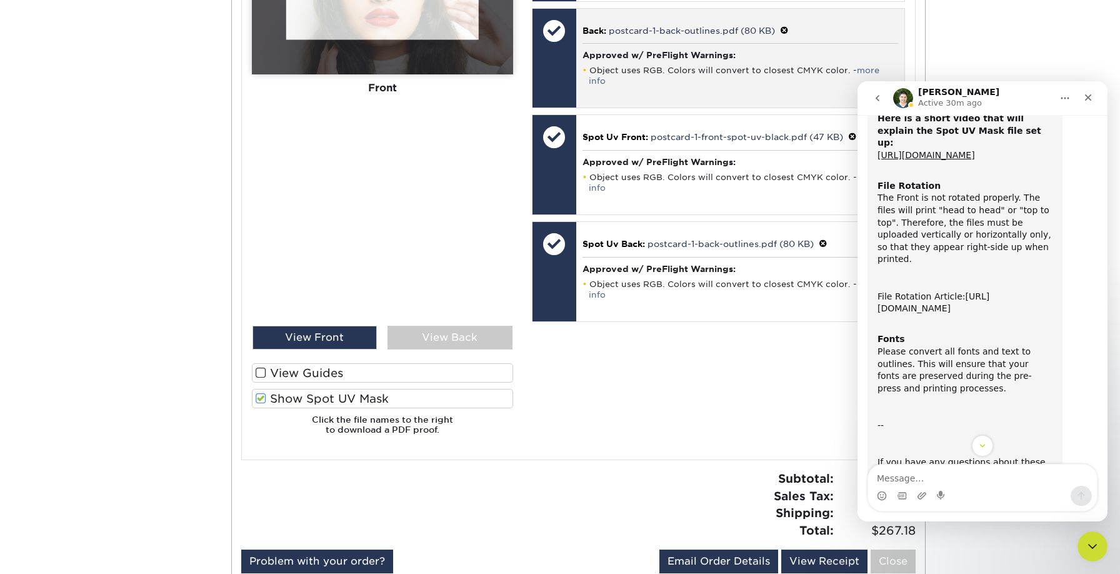
scroll to position [686, 0]
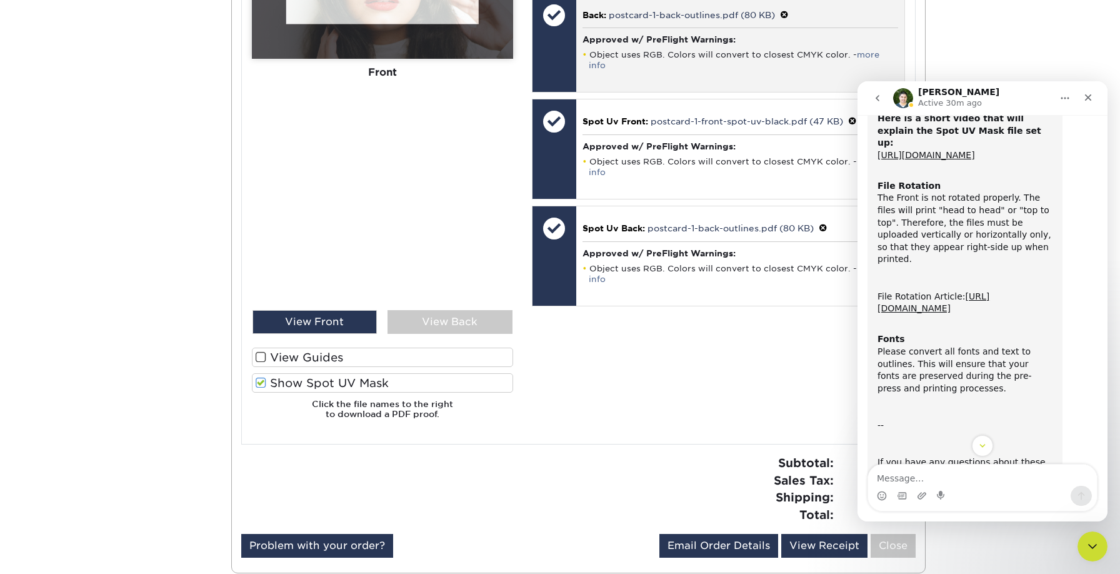
click at [784, 16] on span at bounding box center [784, 15] width 9 height 10
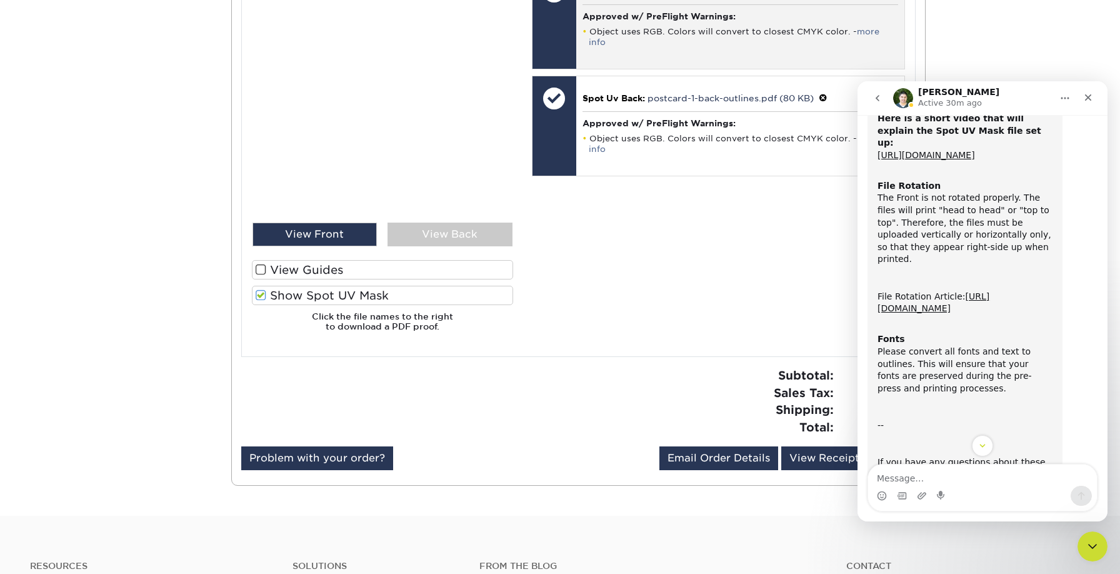
scroll to position [789, 0]
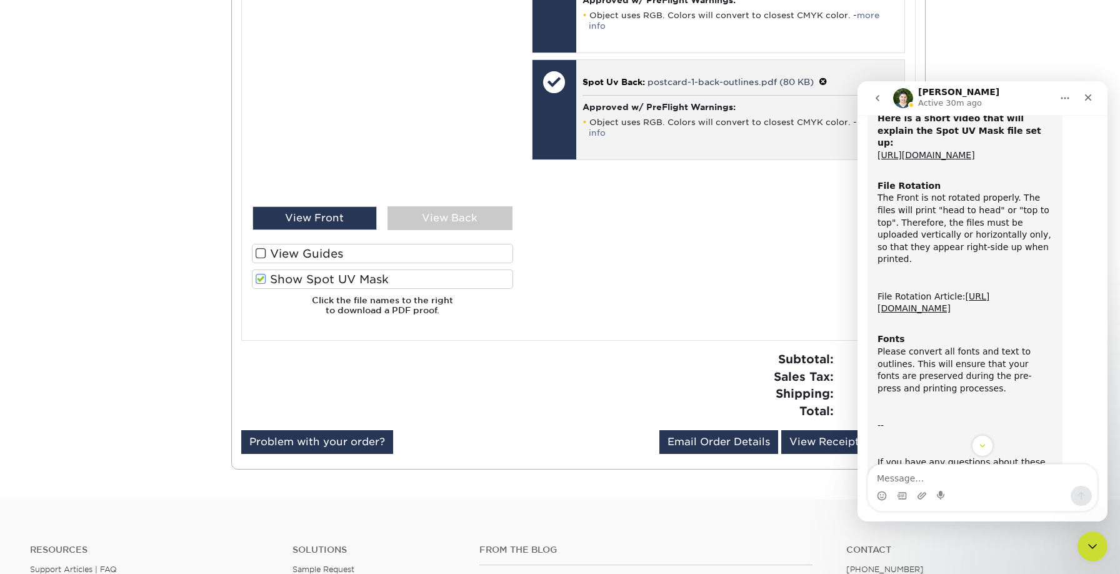
click at [824, 77] on span at bounding box center [823, 82] width 9 height 10
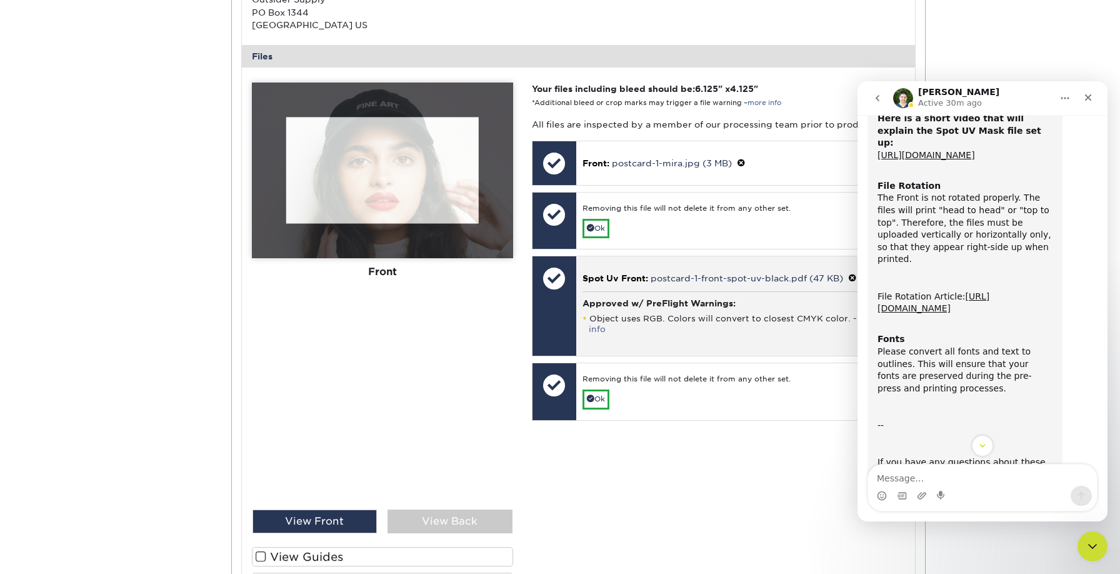
scroll to position [477, 0]
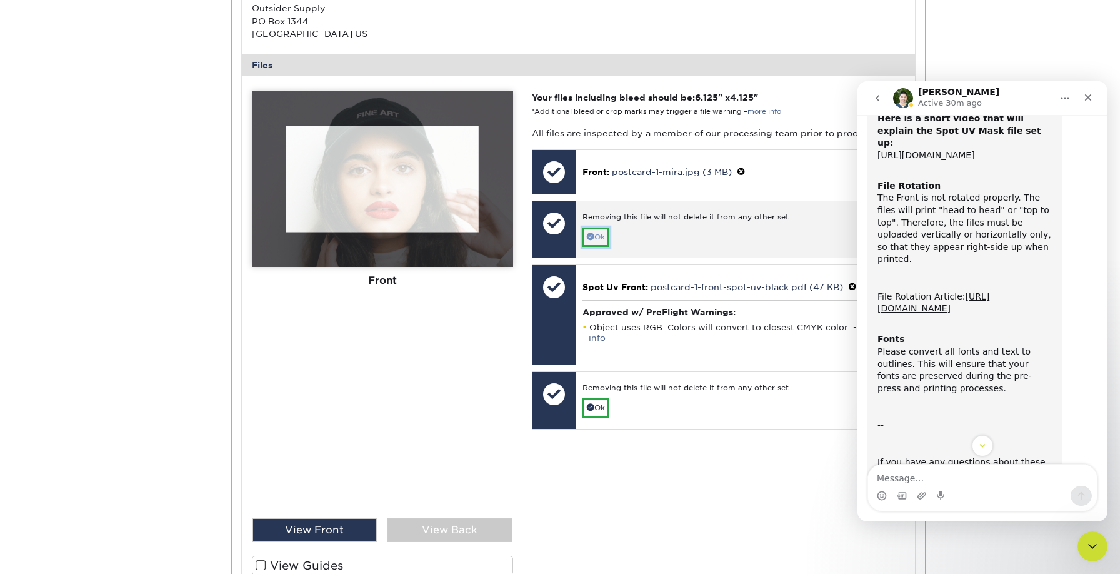
click at [599, 234] on link "Ok" at bounding box center [595, 236] width 27 height 19
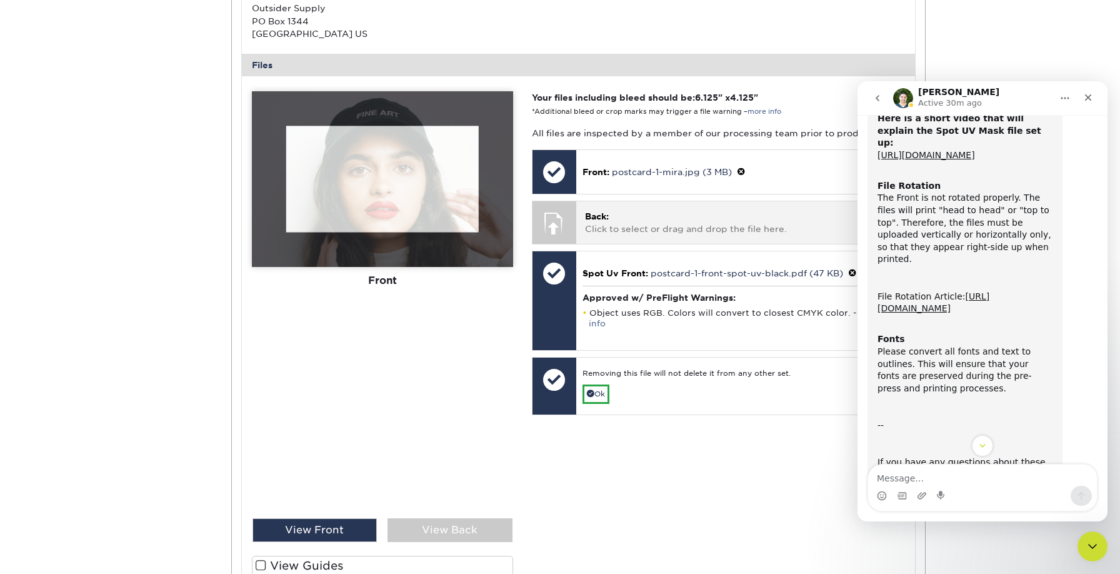
click at [617, 220] on p "Back: Click to select or drag and drop the file here." at bounding box center [740, 223] width 311 height 26
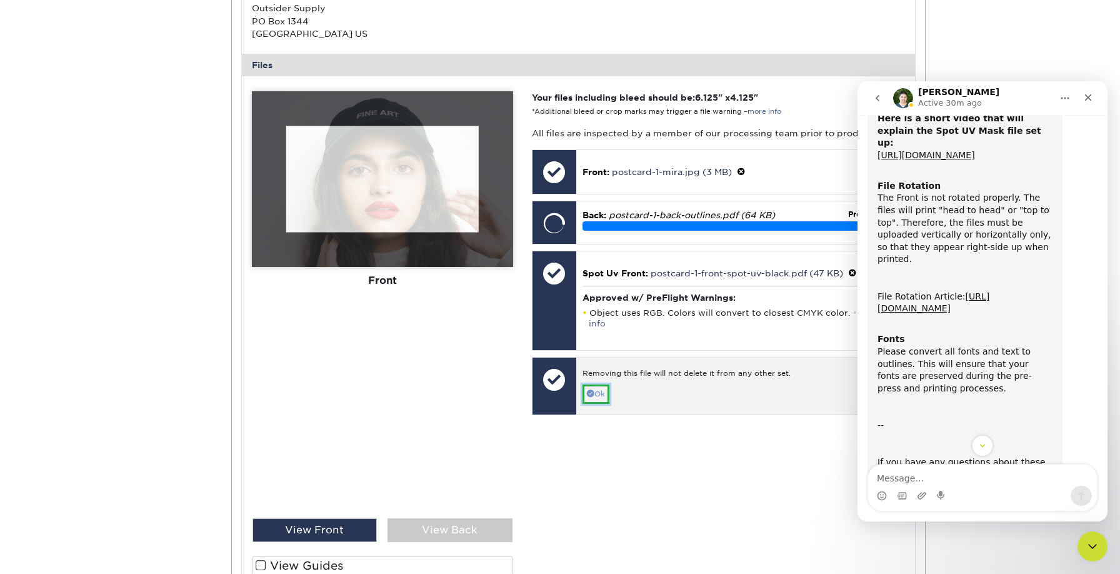
click at [601, 384] on link "Ok" at bounding box center [595, 393] width 27 height 19
click at [619, 371] on p "Spot Uv Back: Click to select or drag and drop the file here." at bounding box center [740, 379] width 311 height 26
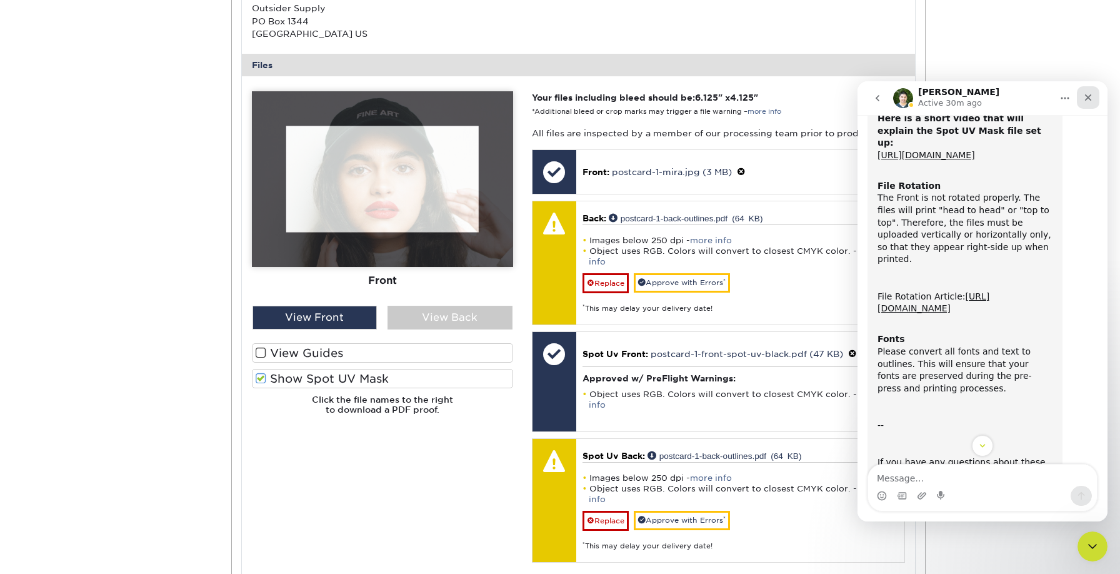
click at [1089, 99] on icon "Close" at bounding box center [1088, 97] width 7 height 7
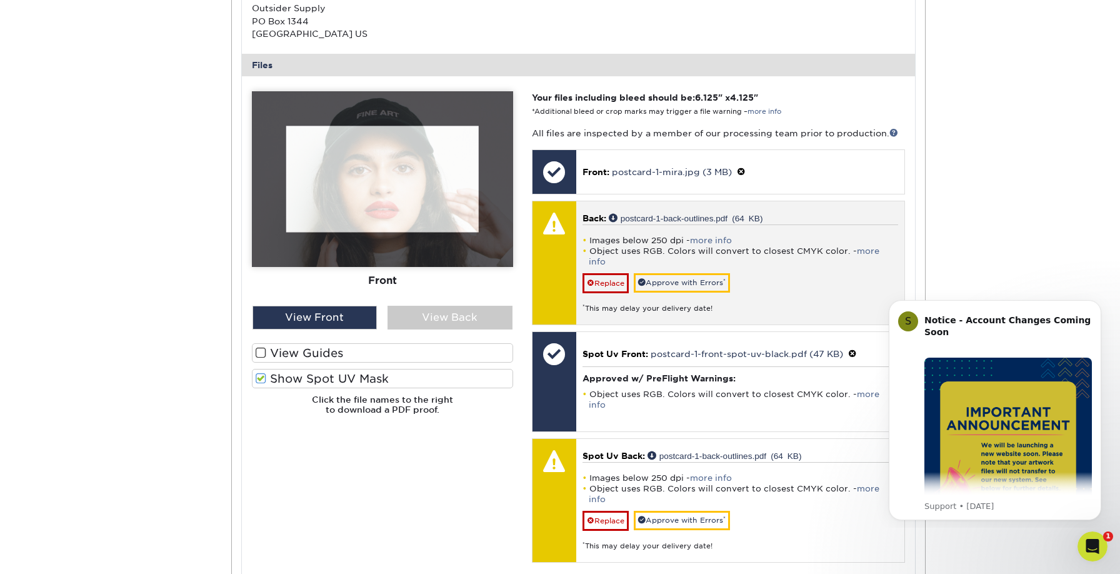
scroll to position [0, 0]
click at [604, 273] on link "Replace" at bounding box center [605, 283] width 46 height 20
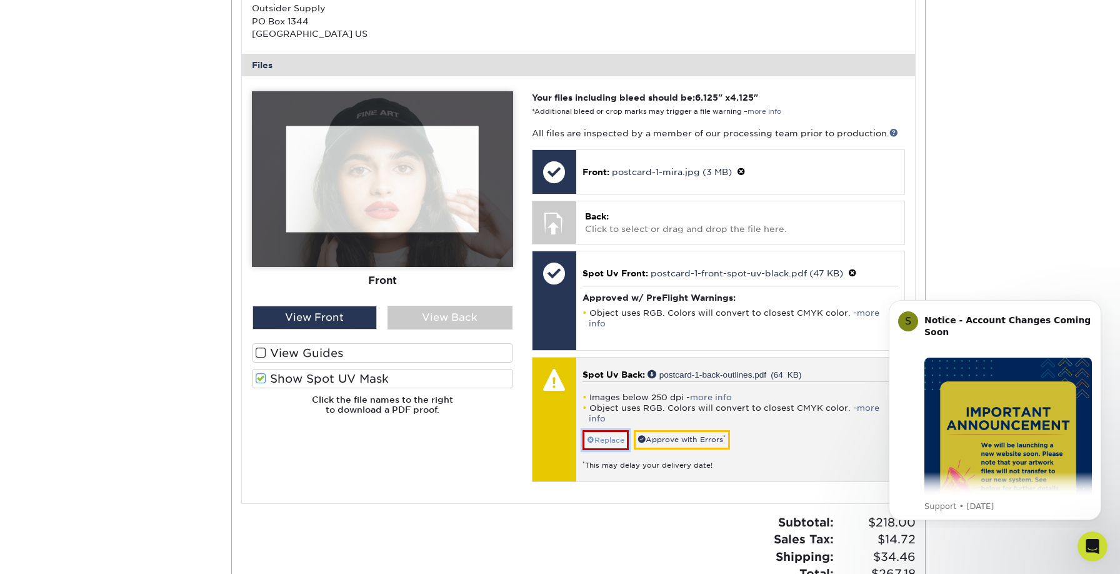
click at [604, 430] on link "Replace" at bounding box center [605, 440] width 46 height 20
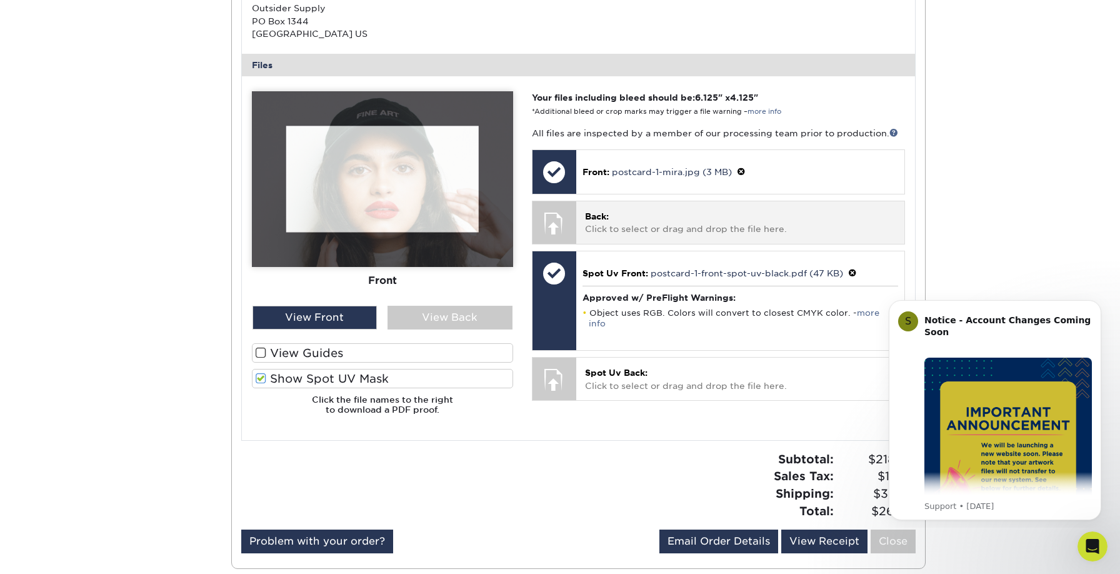
click at [641, 224] on p "Back: Click to select or drag and drop the file here." at bounding box center [740, 223] width 311 height 26
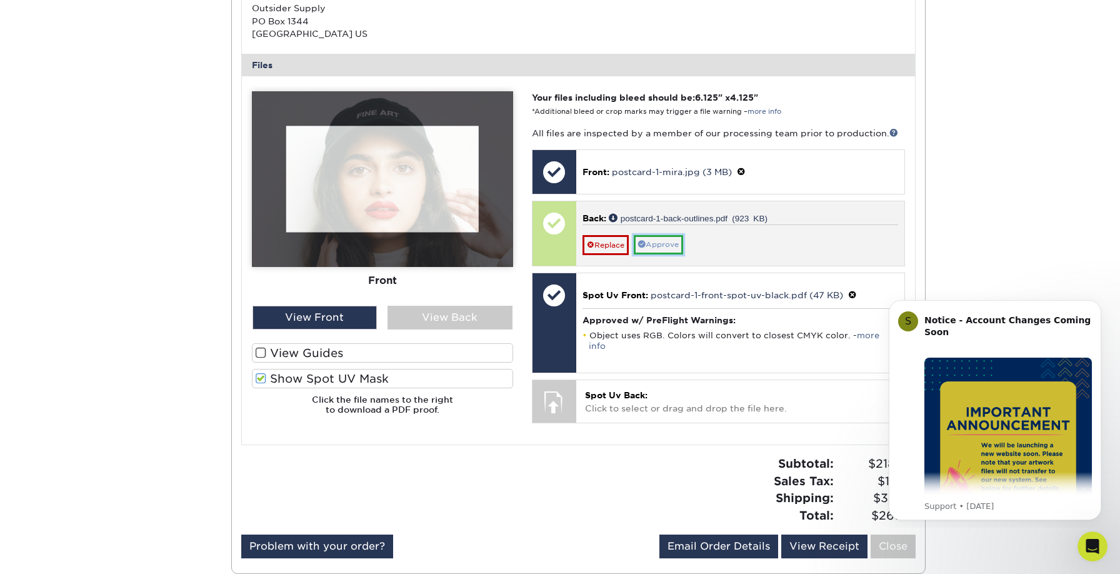
click at [673, 245] on link "Approve" at bounding box center [658, 244] width 49 height 19
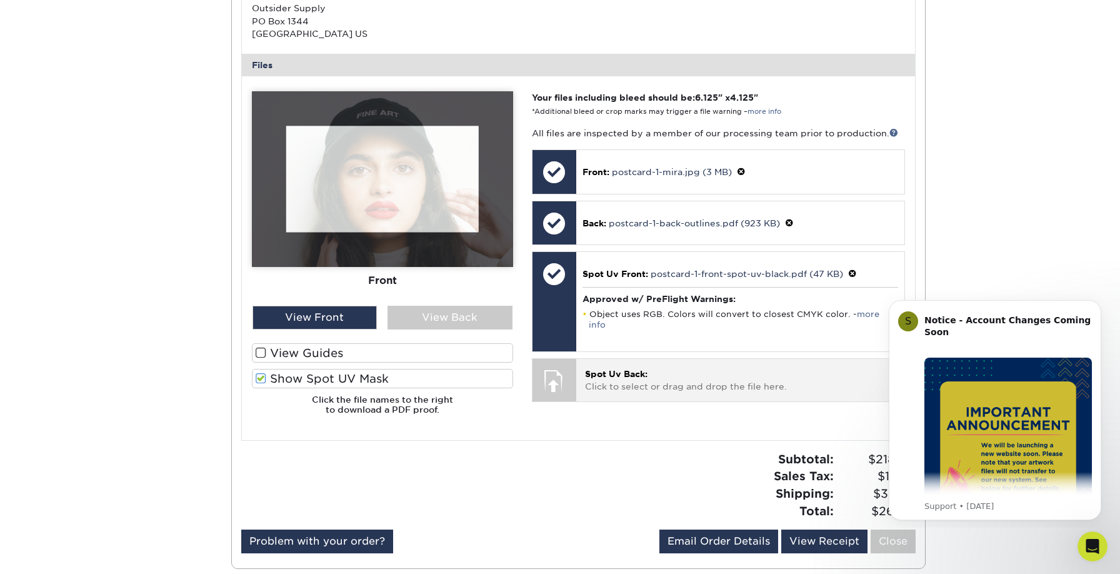
click at [632, 369] on span "Spot Uv Back:" at bounding box center [616, 374] width 62 height 10
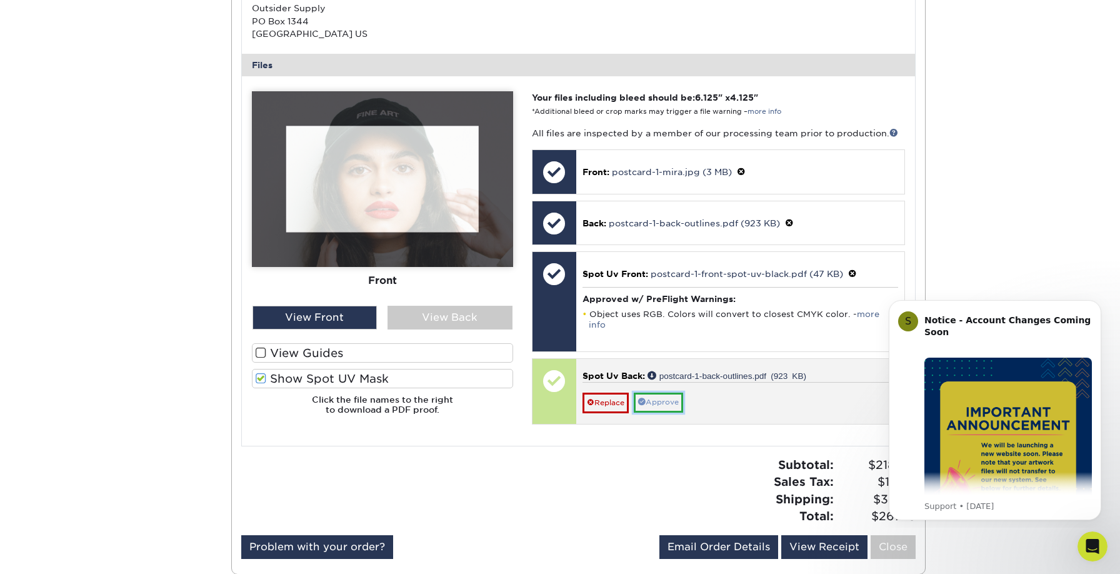
click at [672, 395] on link "Approve" at bounding box center [658, 401] width 49 height 19
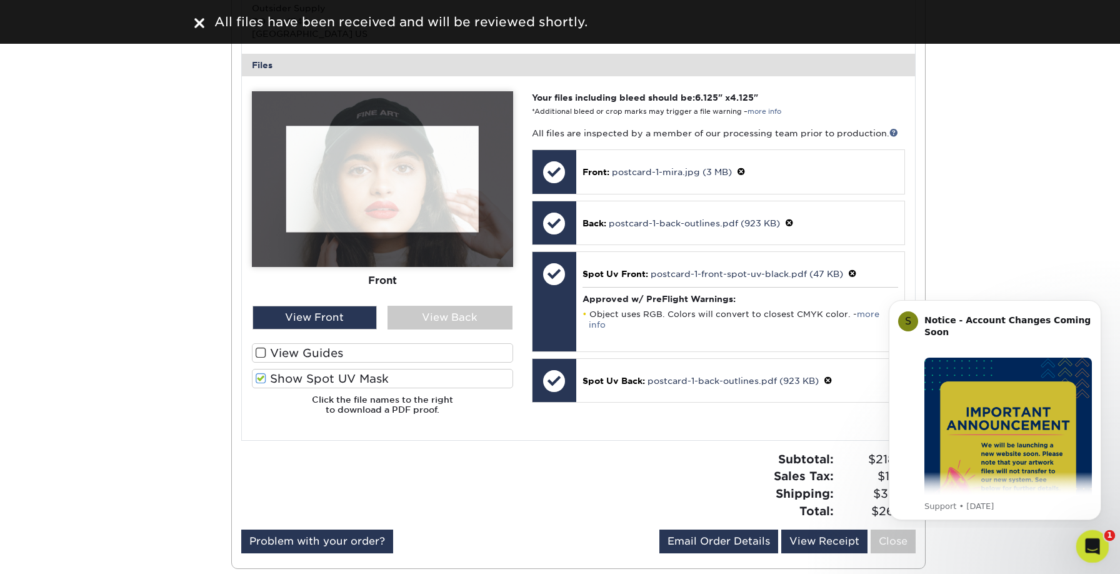
click at [1089, 539] on icon "Open Intercom Messenger" at bounding box center [1090, 544] width 21 height 21
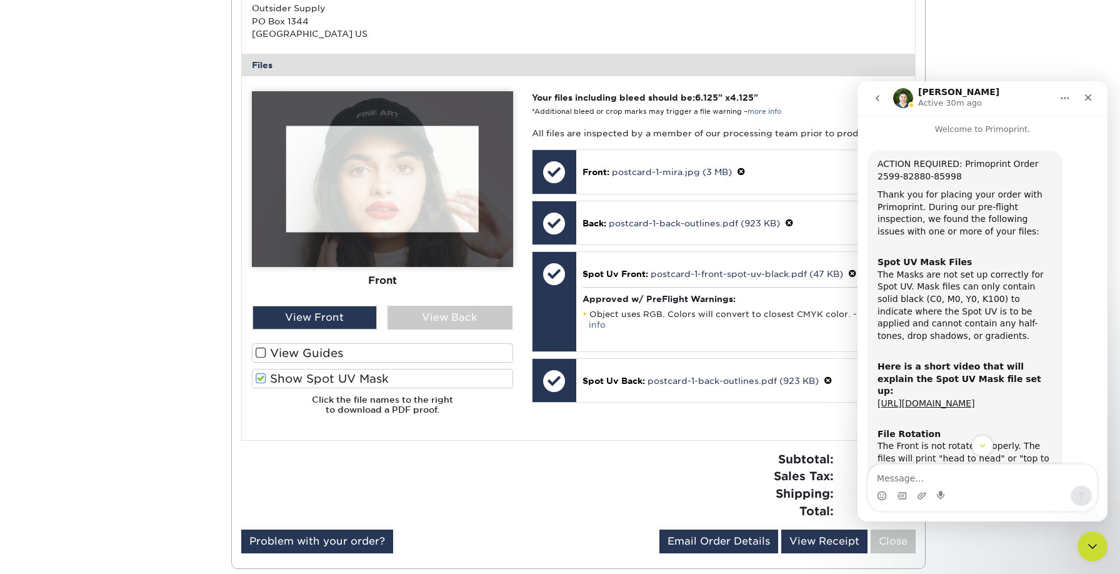
scroll to position [436, 0]
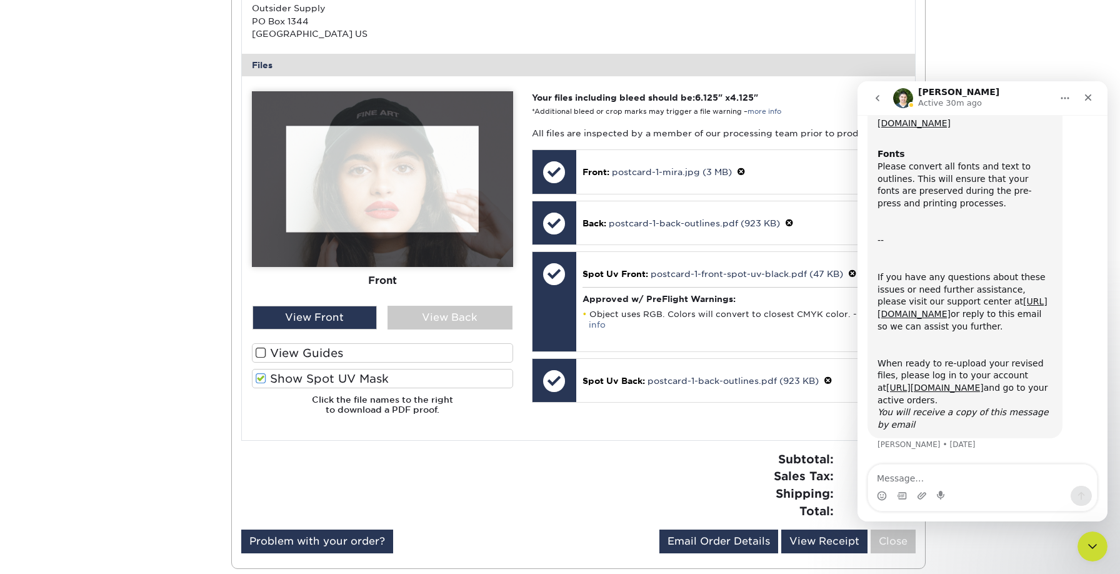
click at [905, 477] on textarea "Message…" at bounding box center [982, 474] width 229 height 21
type textarea "h"
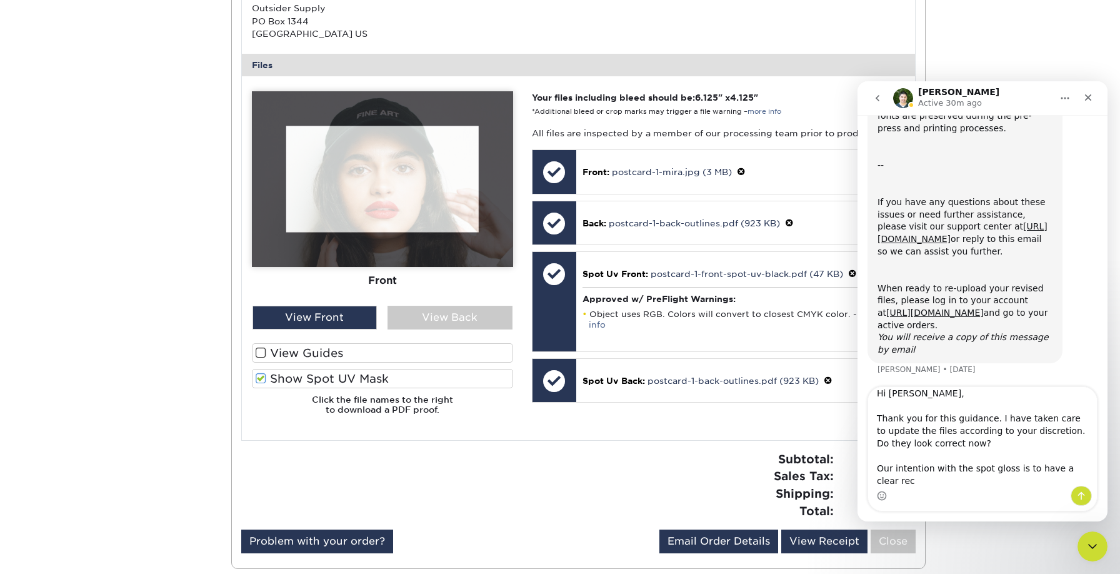
scroll to position [513, 0]
click at [1002, 482] on textarea "Hi [PERSON_NAME], Thank you for this guidance. I have taken care to update the …" at bounding box center [982, 436] width 229 height 99
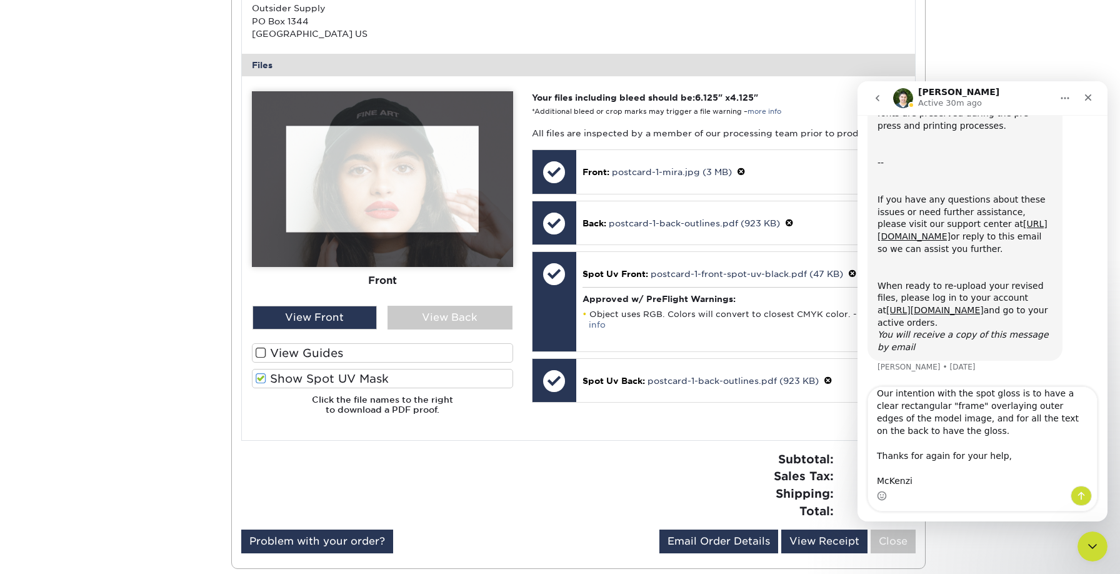
type textarea "Hi [PERSON_NAME], Thank you for this guidance. I have taken care to update the …"
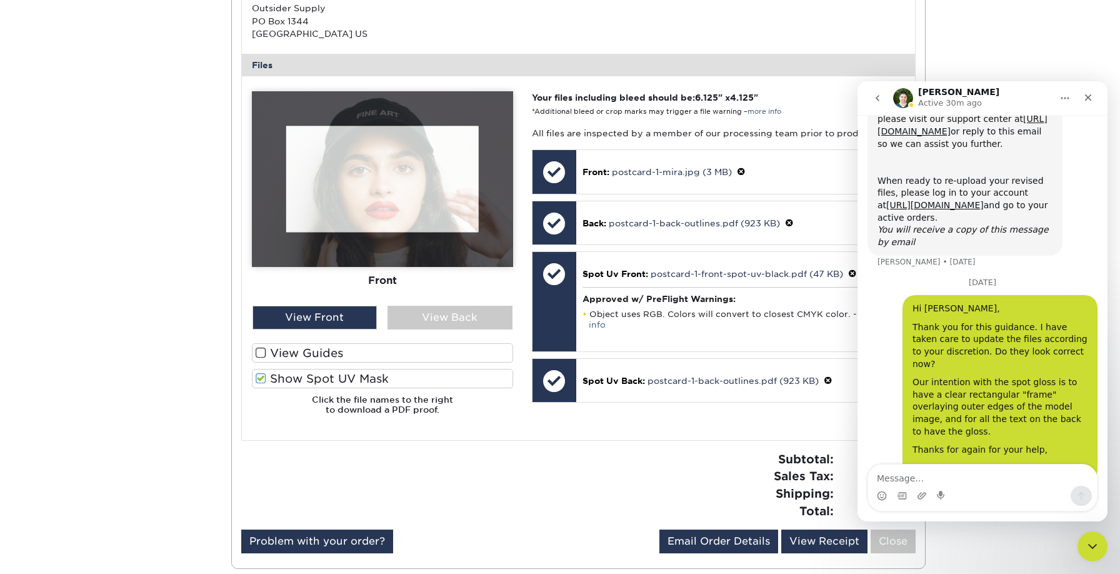
scroll to position [625, 0]
